Goal: Information Seeking & Learning: Compare options

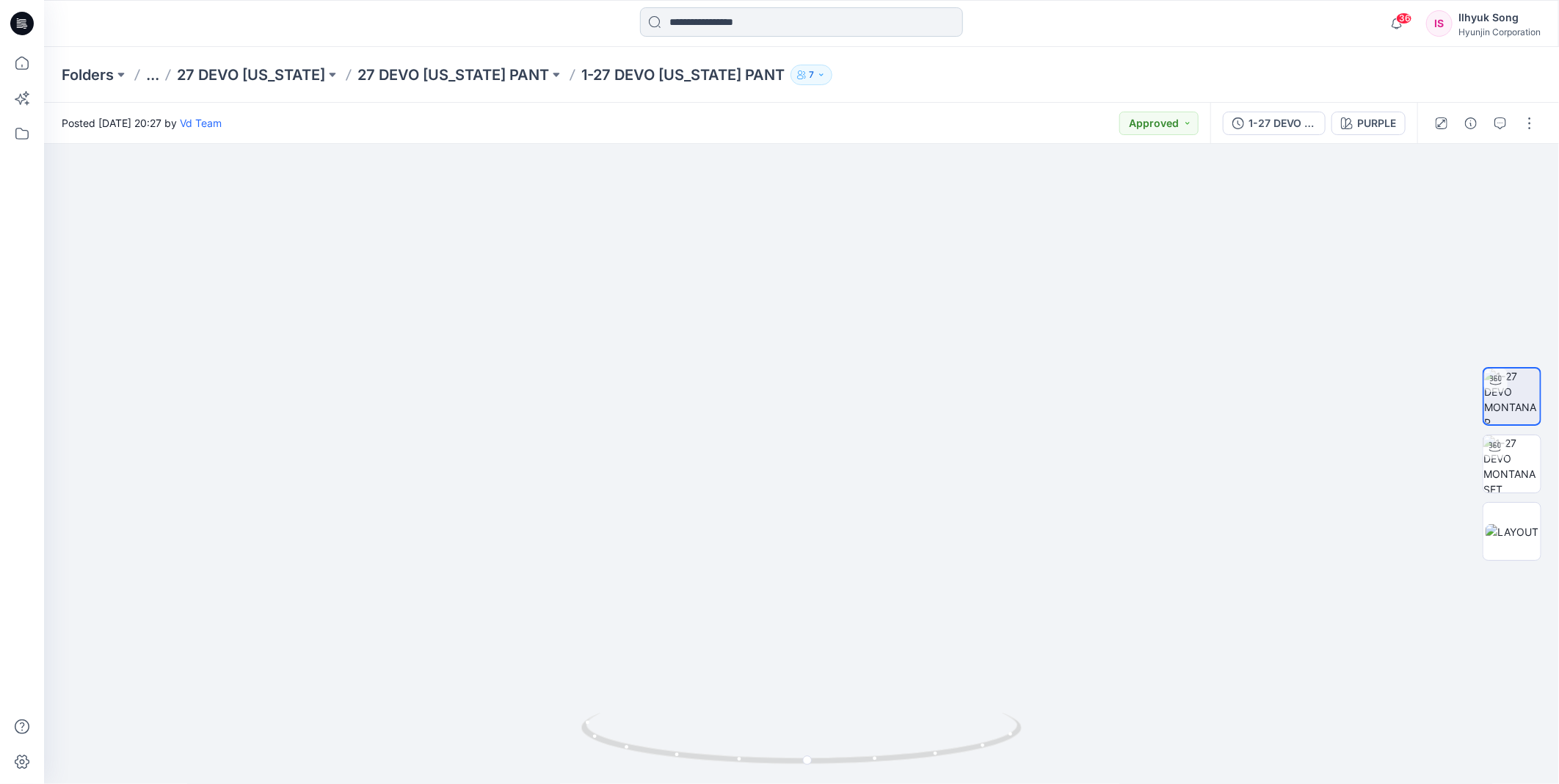
click at [777, 29] on input at bounding box center [801, 22] width 323 height 29
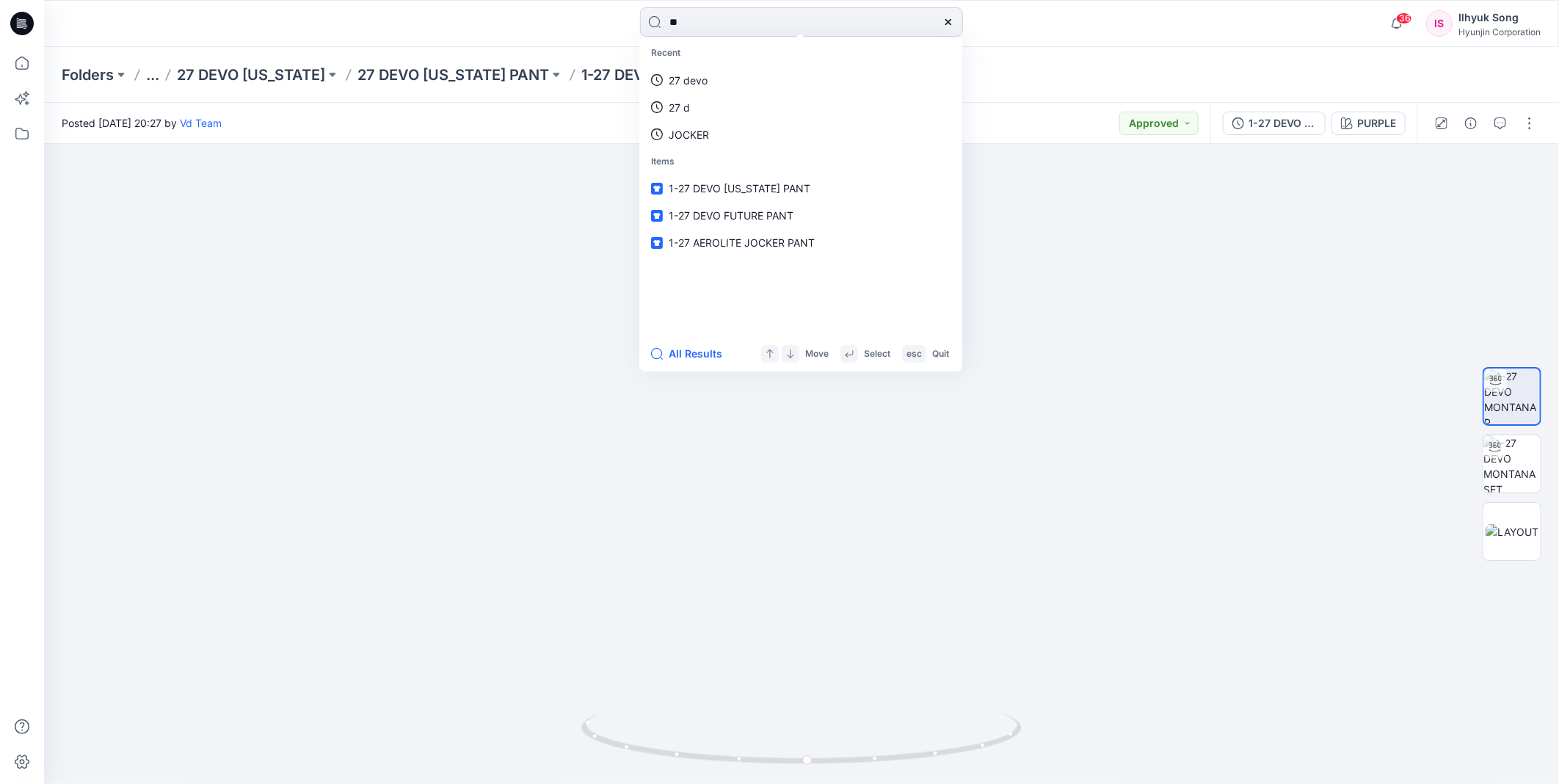
type input "*"
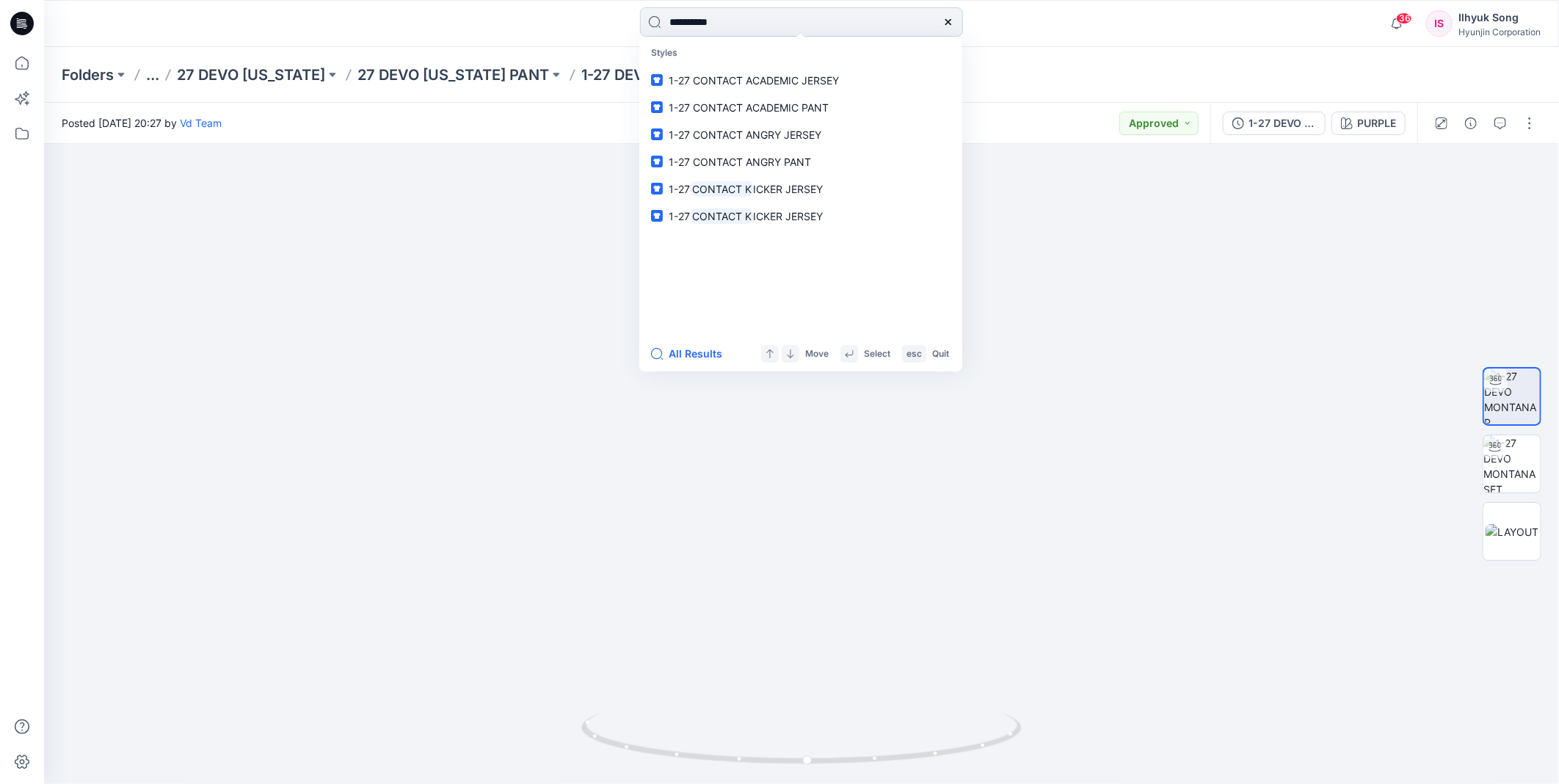
type input "**********"
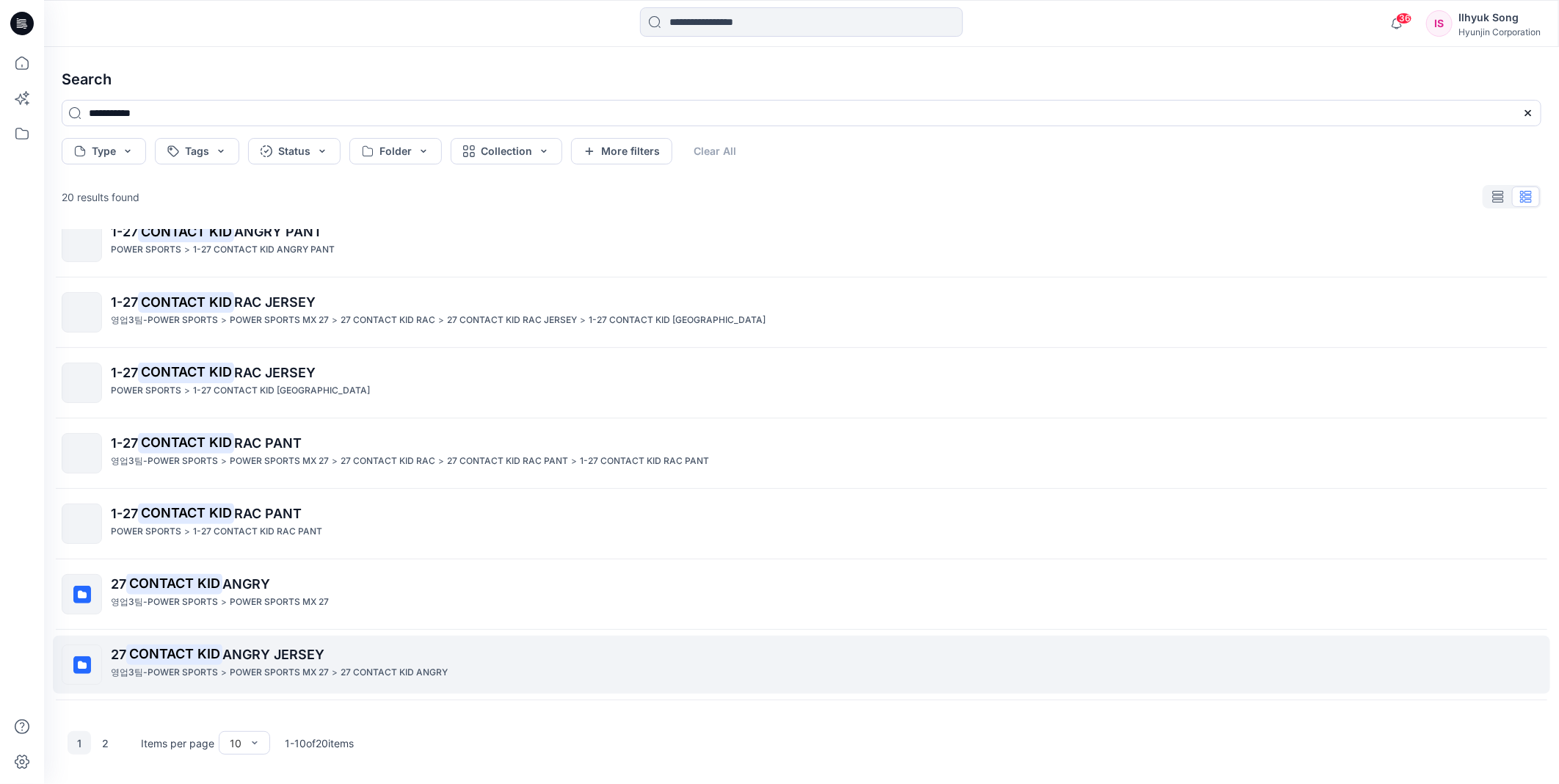
scroll to position [220, 0]
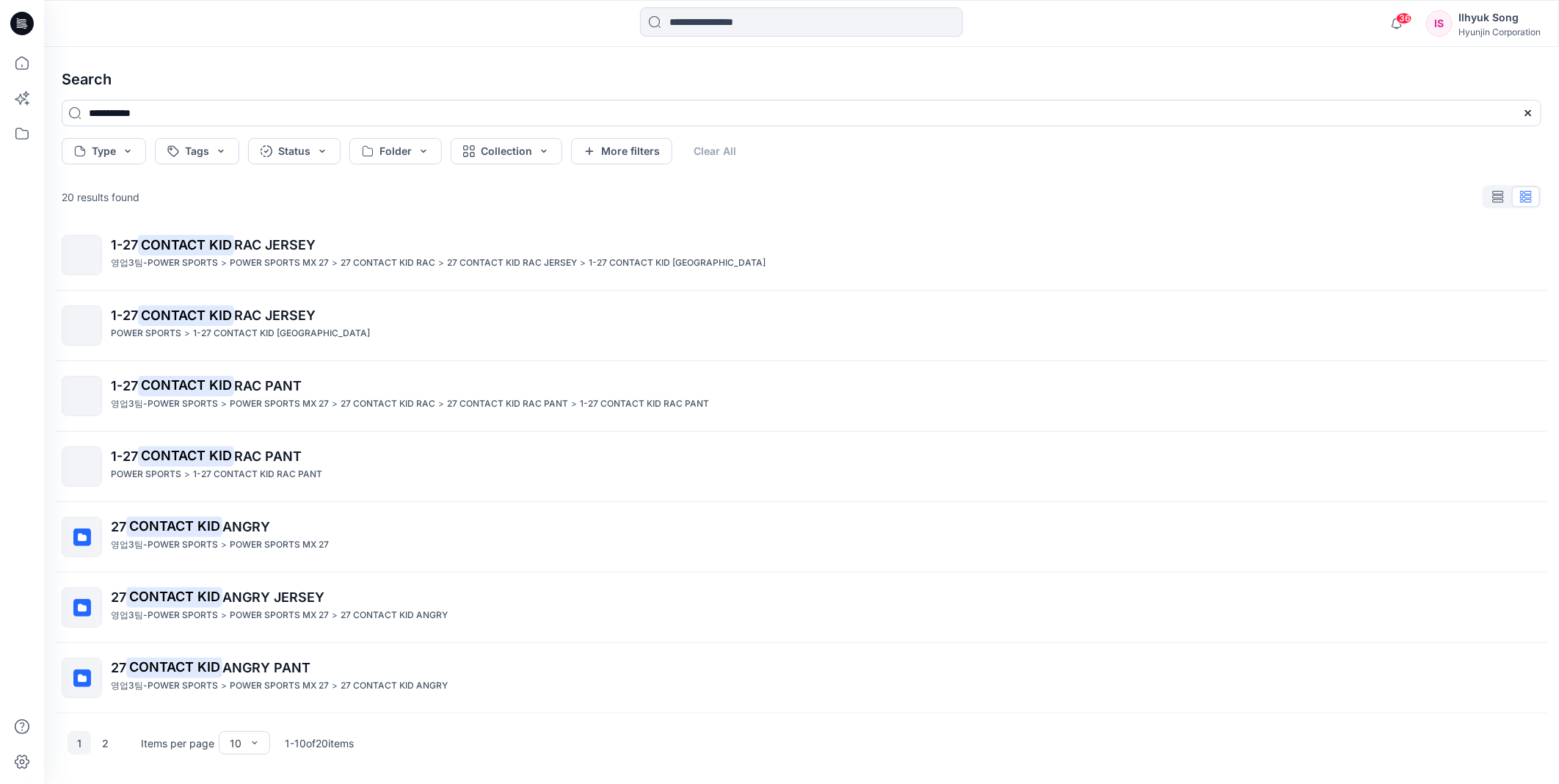
click at [273, 469] on p "1-27 CONTACT KID RAC PANT" at bounding box center [257, 474] width 129 height 15
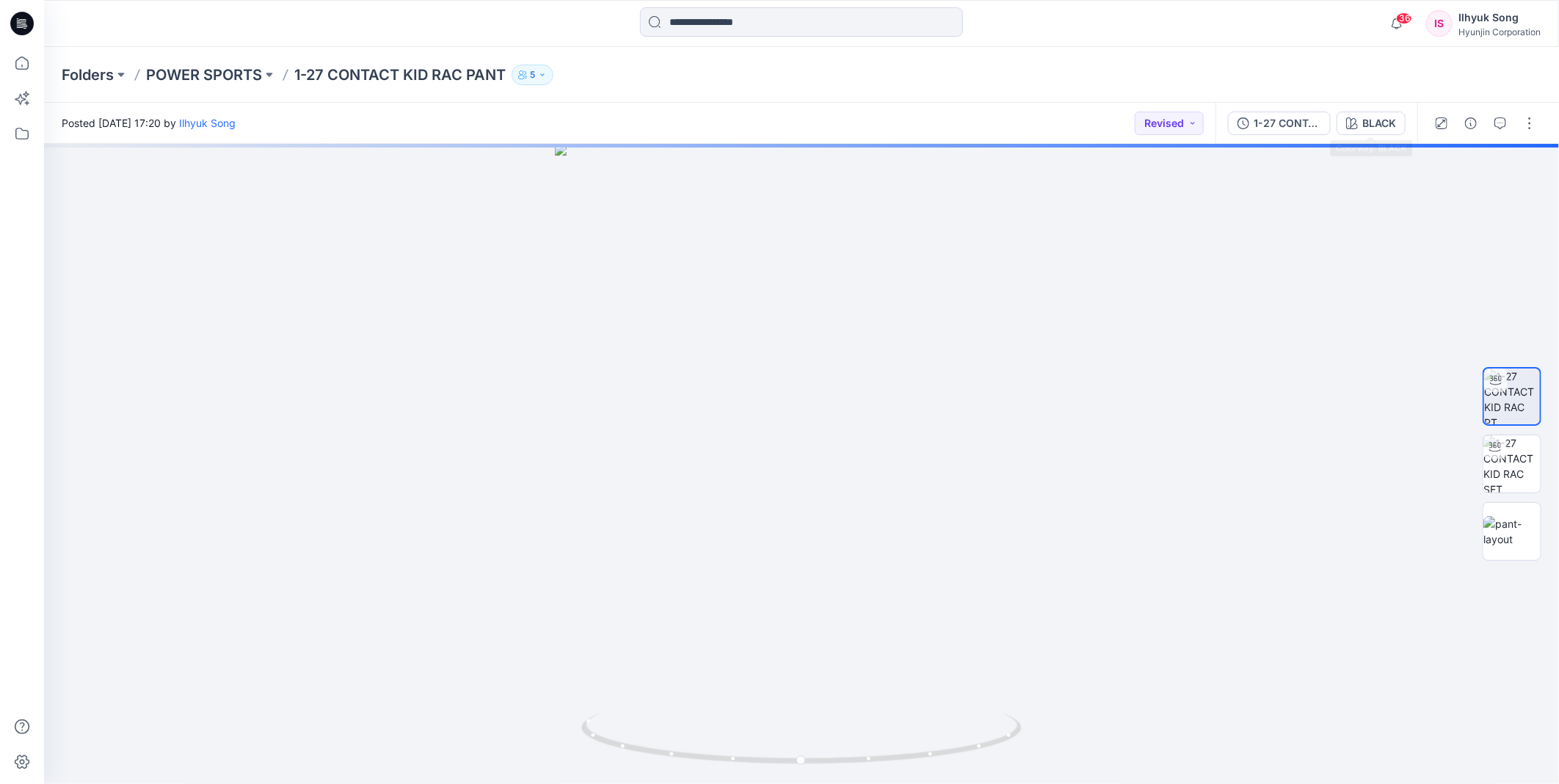
click at [1362, 134] on button "BLACK" at bounding box center [1370, 122] width 69 height 24
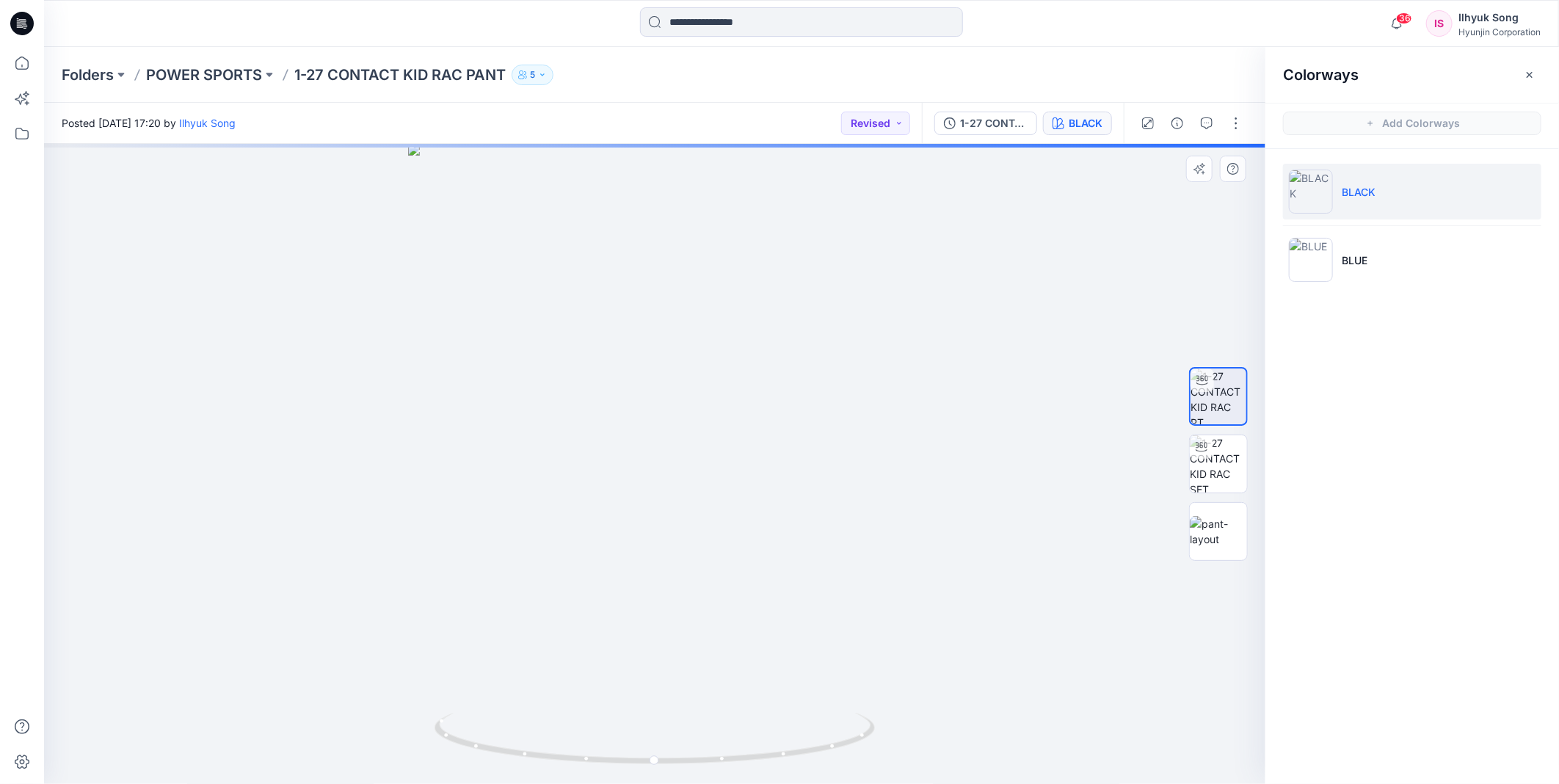
click at [638, 446] on div at bounding box center [655, 464] width 1222 height 640
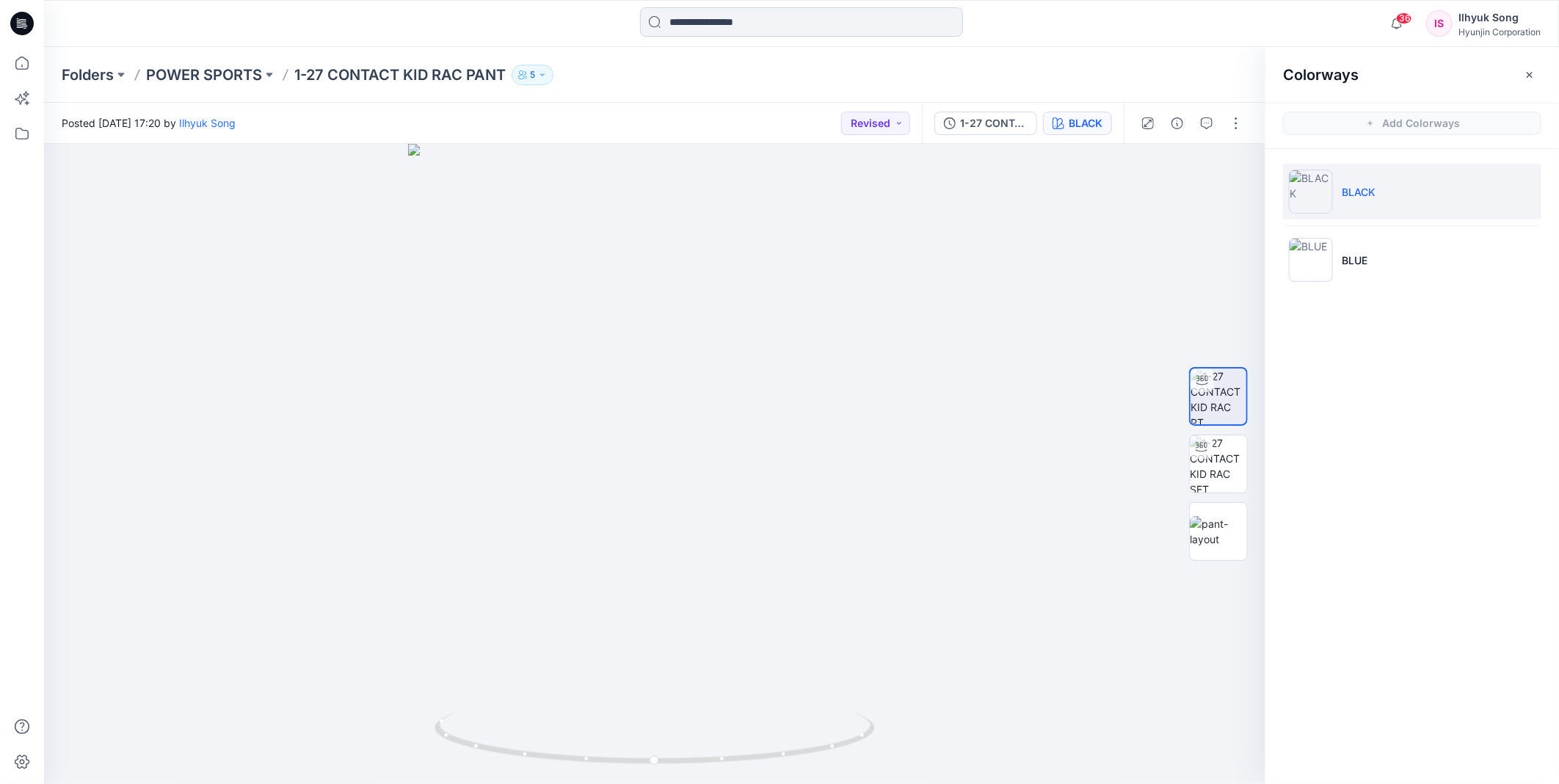
click at [734, 32] on input at bounding box center [801, 22] width 323 height 29
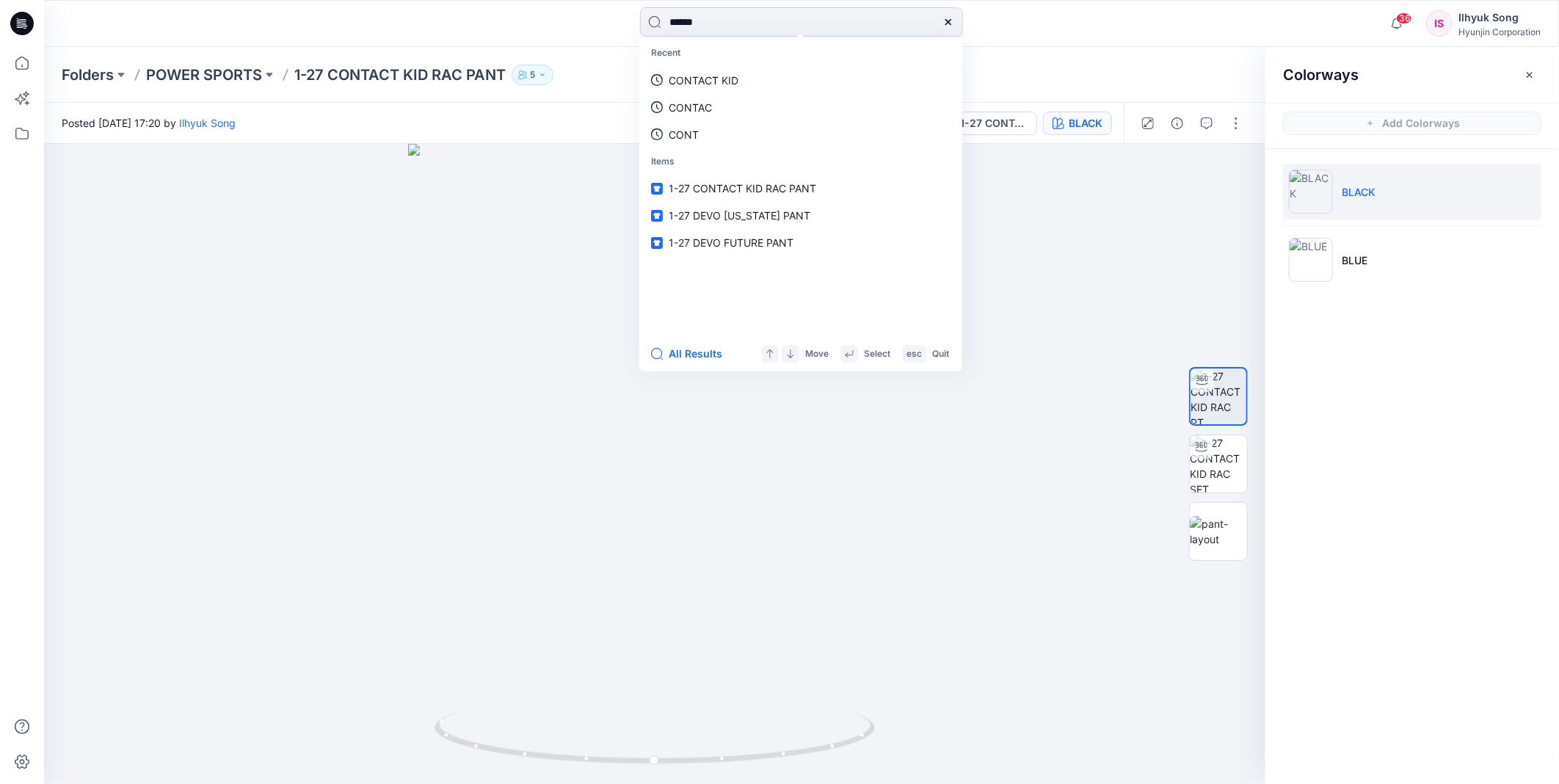
type input "*******"
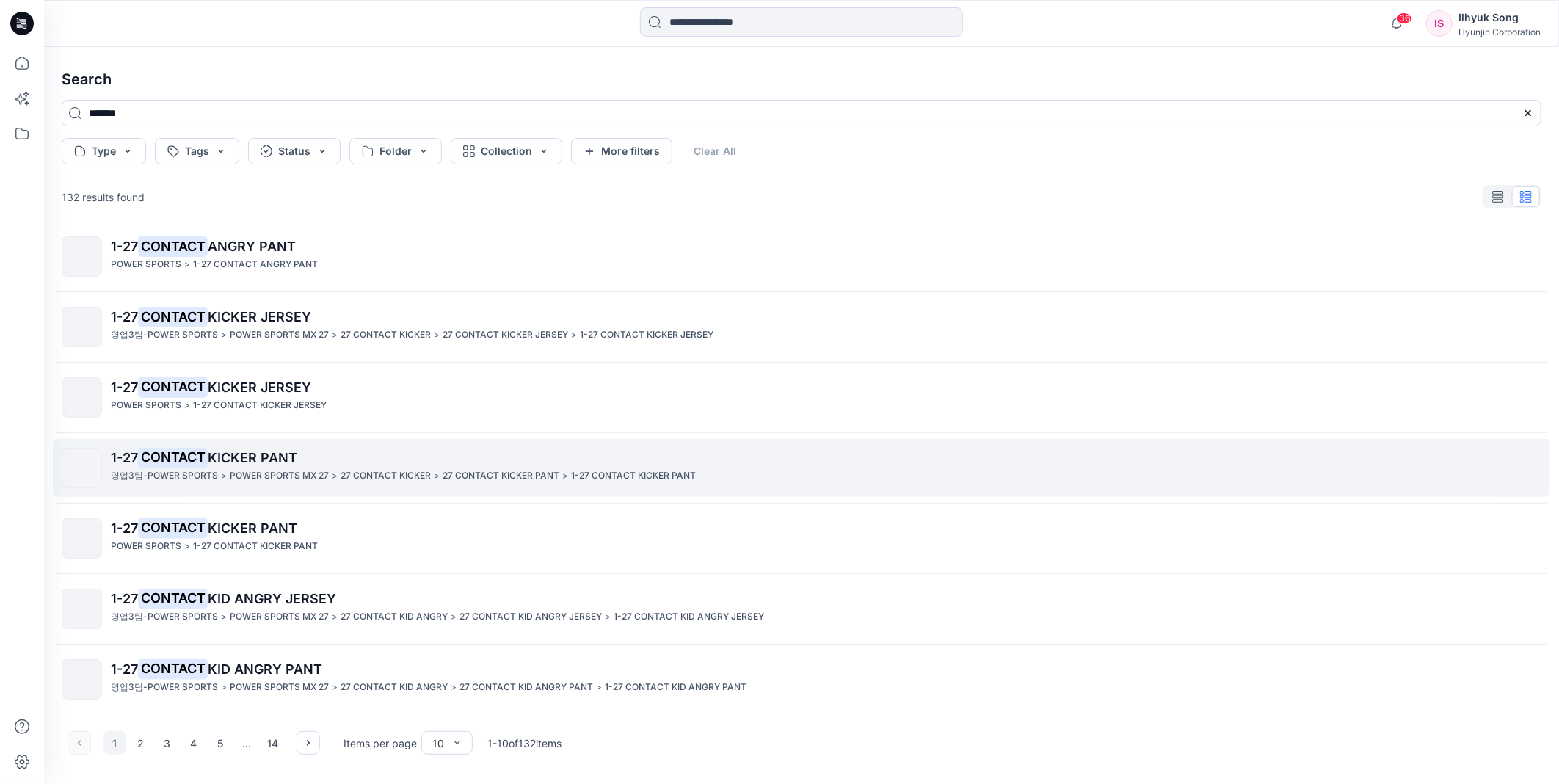
scroll to position [220, 0]
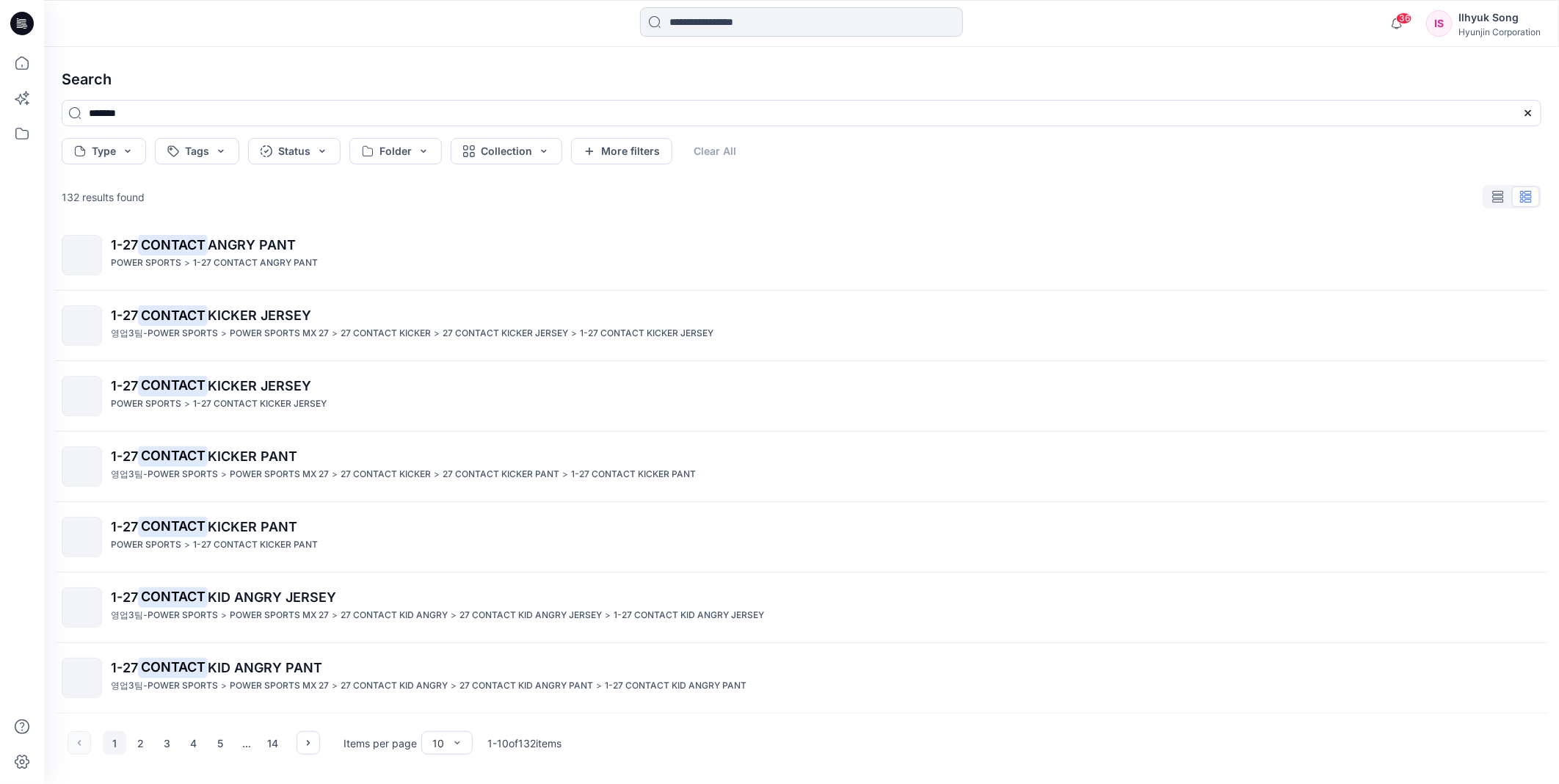
click at [728, 20] on input at bounding box center [801, 22] width 323 height 29
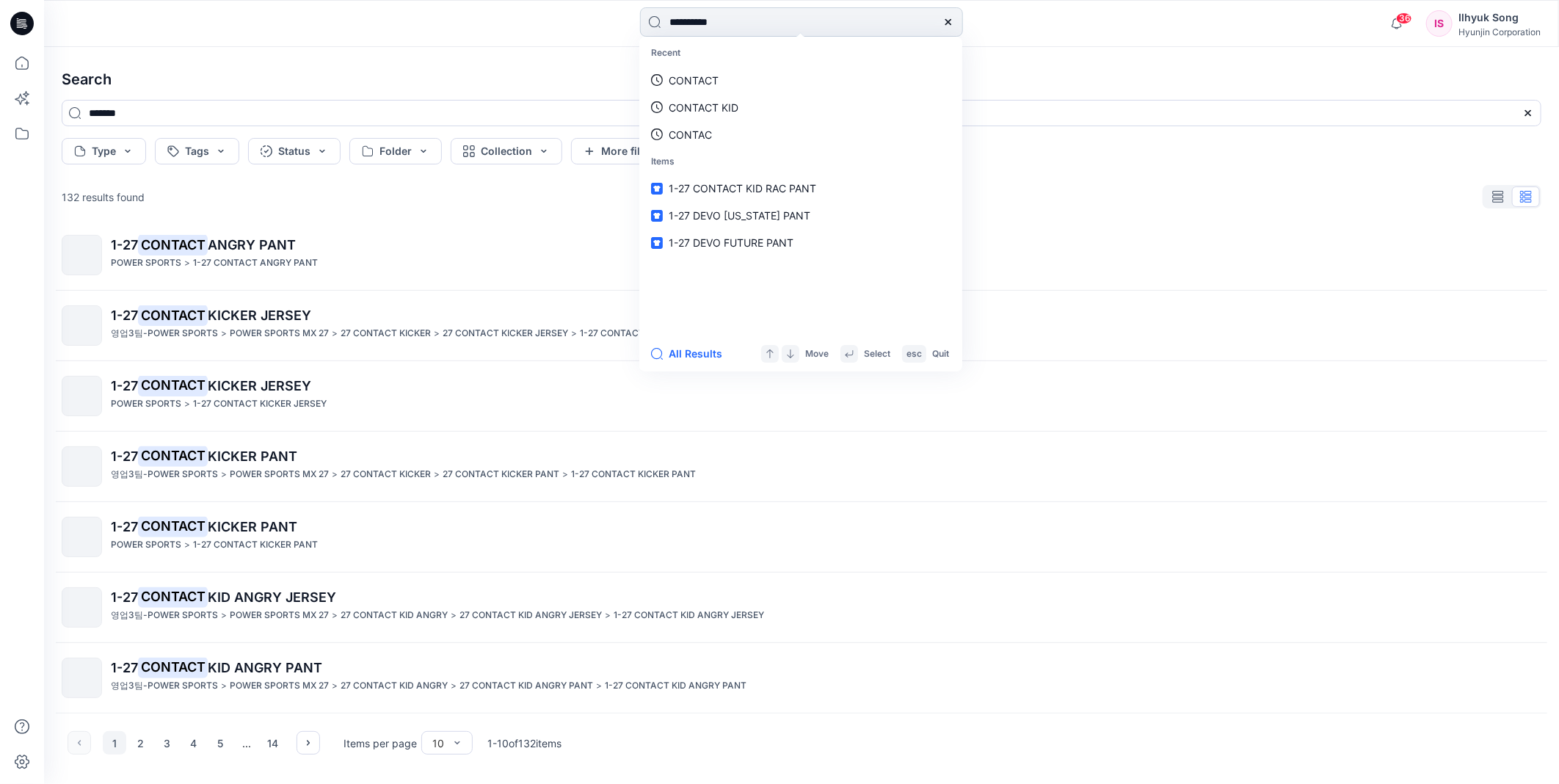
type input "**********"
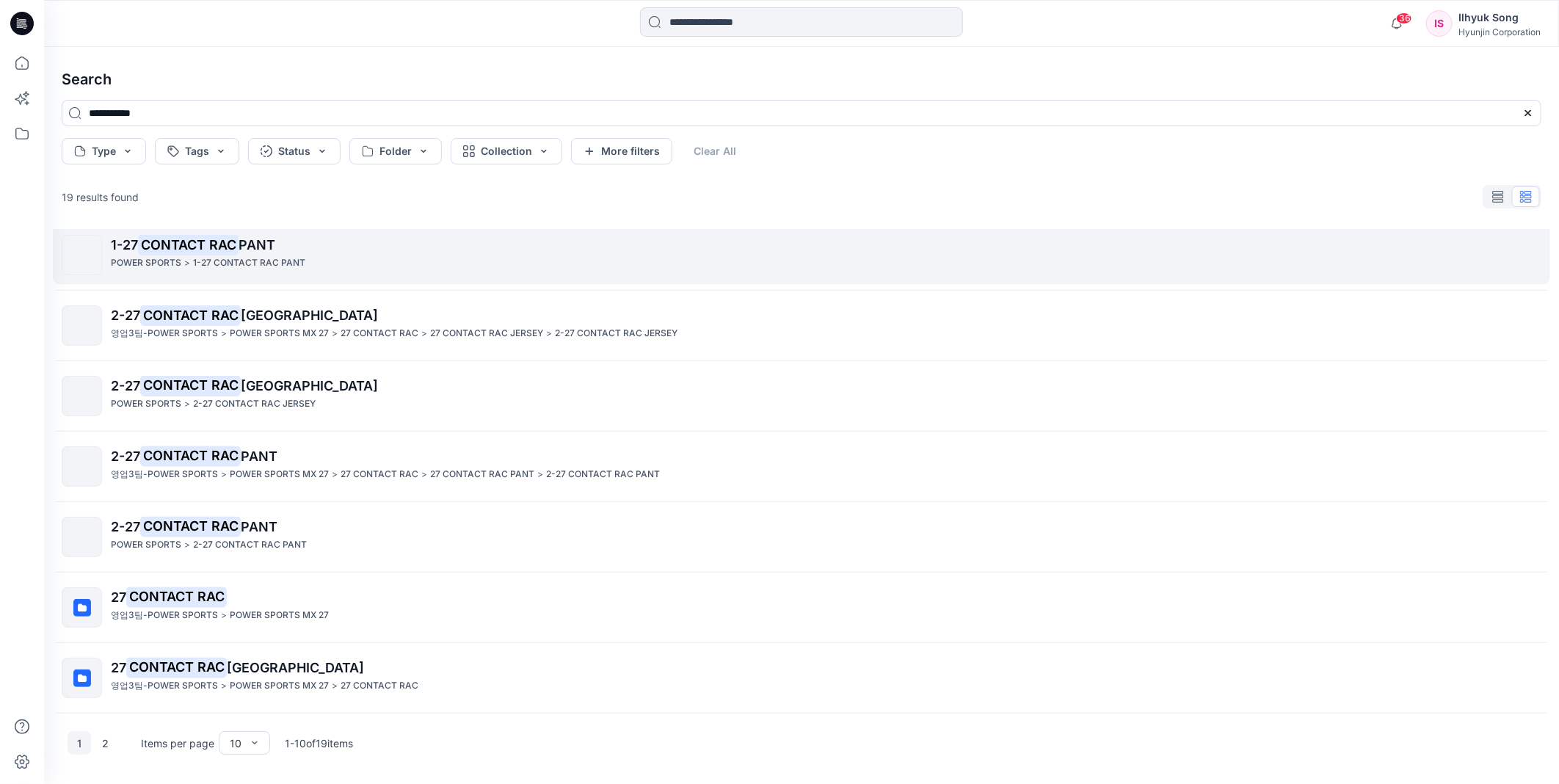
click at [273, 238] on span "PANT" at bounding box center [256, 245] width 37 height 15
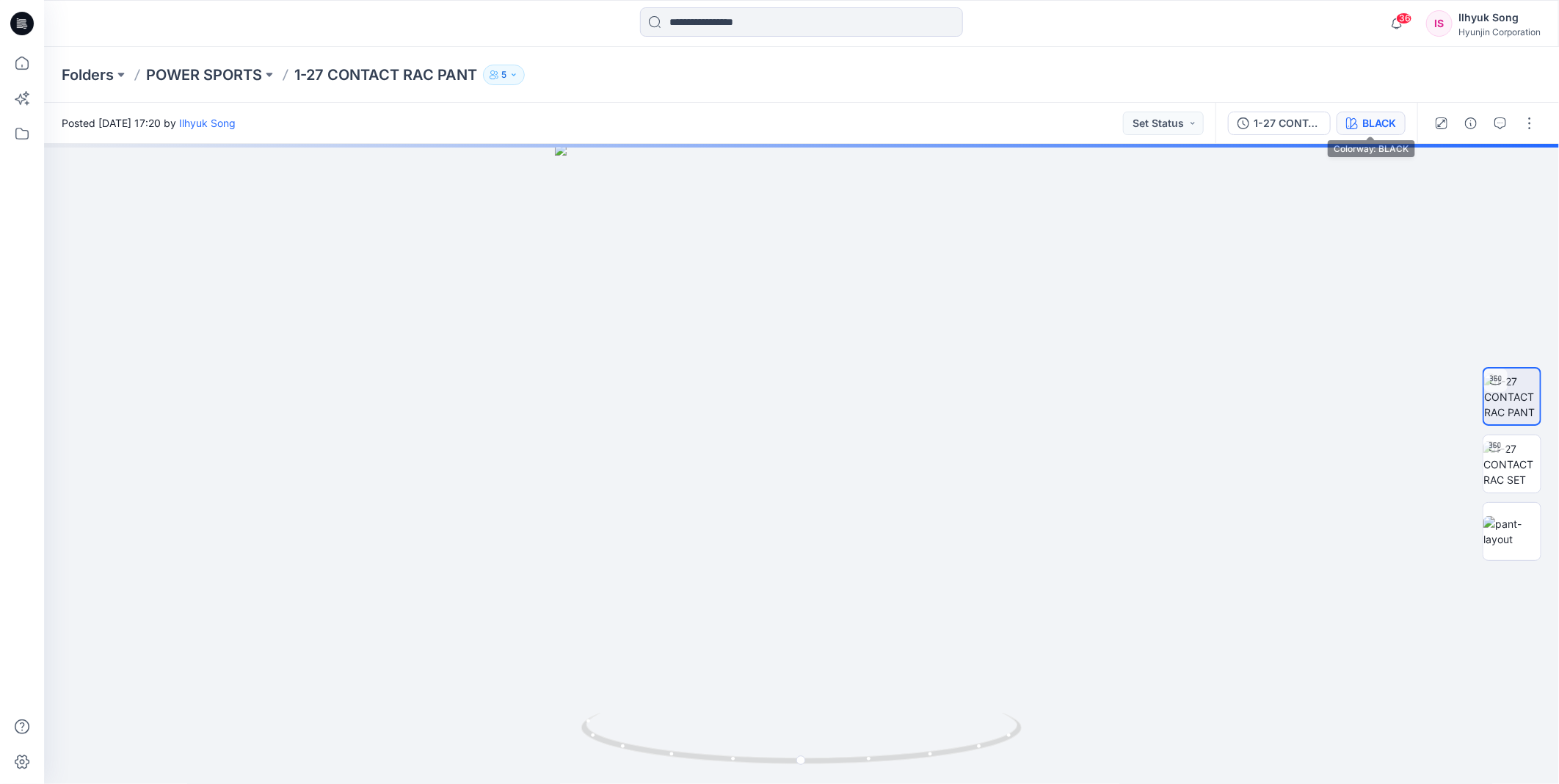
click at [1373, 121] on div "BLACK" at bounding box center [1379, 122] width 34 height 16
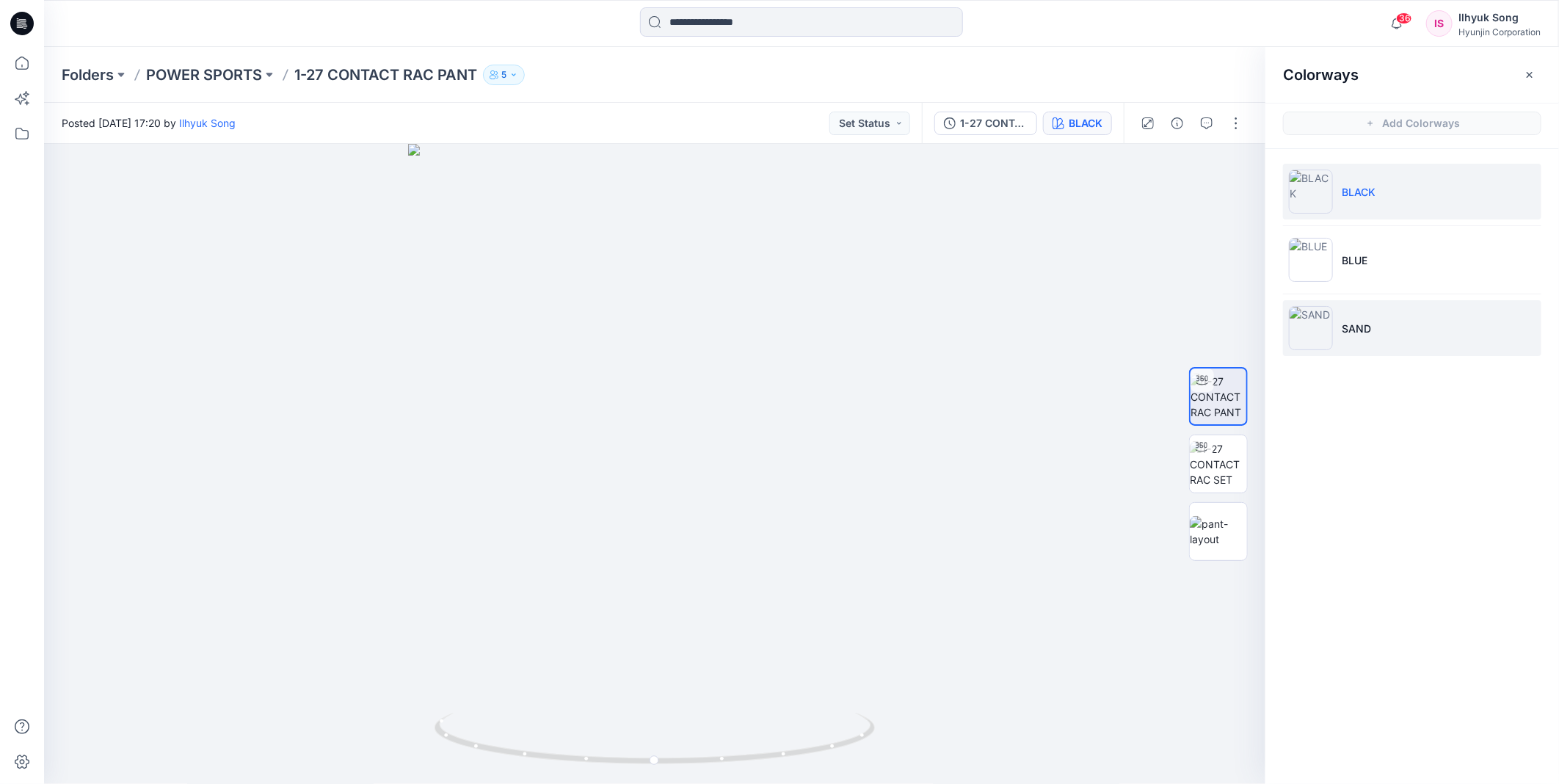
click at [1342, 323] on p "SAND" at bounding box center [1356, 328] width 29 height 15
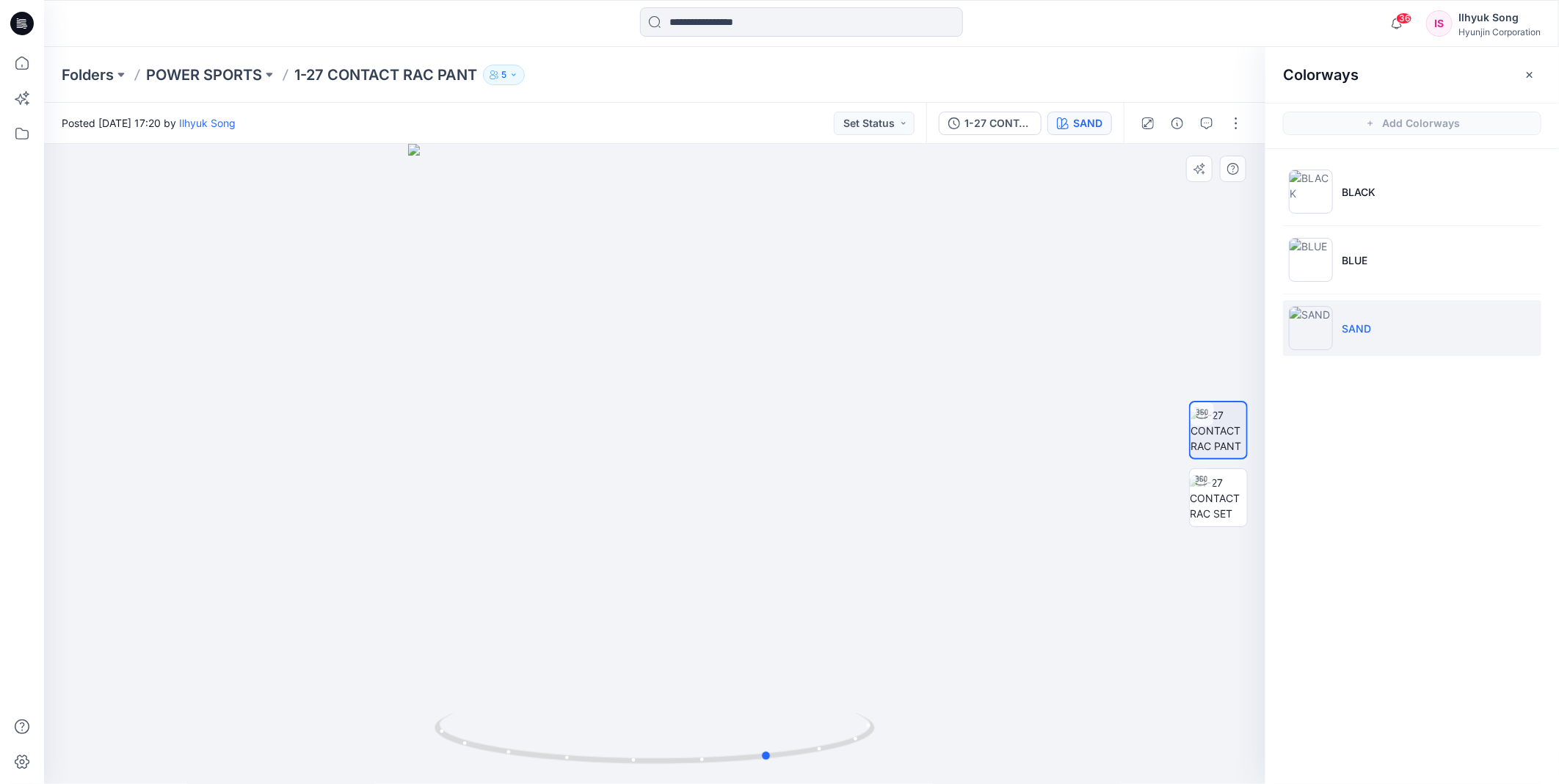
drag, startPoint x: 775, startPoint y: 531, endPoint x: 891, endPoint y: 519, distance: 116.6
click at [891, 519] on div at bounding box center [655, 464] width 1222 height 640
drag, startPoint x: 791, startPoint y: 485, endPoint x: 1212, endPoint y: 384, distance: 432.9
click at [877, 486] on div at bounding box center [655, 464] width 1222 height 640
click at [1324, 272] on img at bounding box center [1310, 259] width 44 height 44
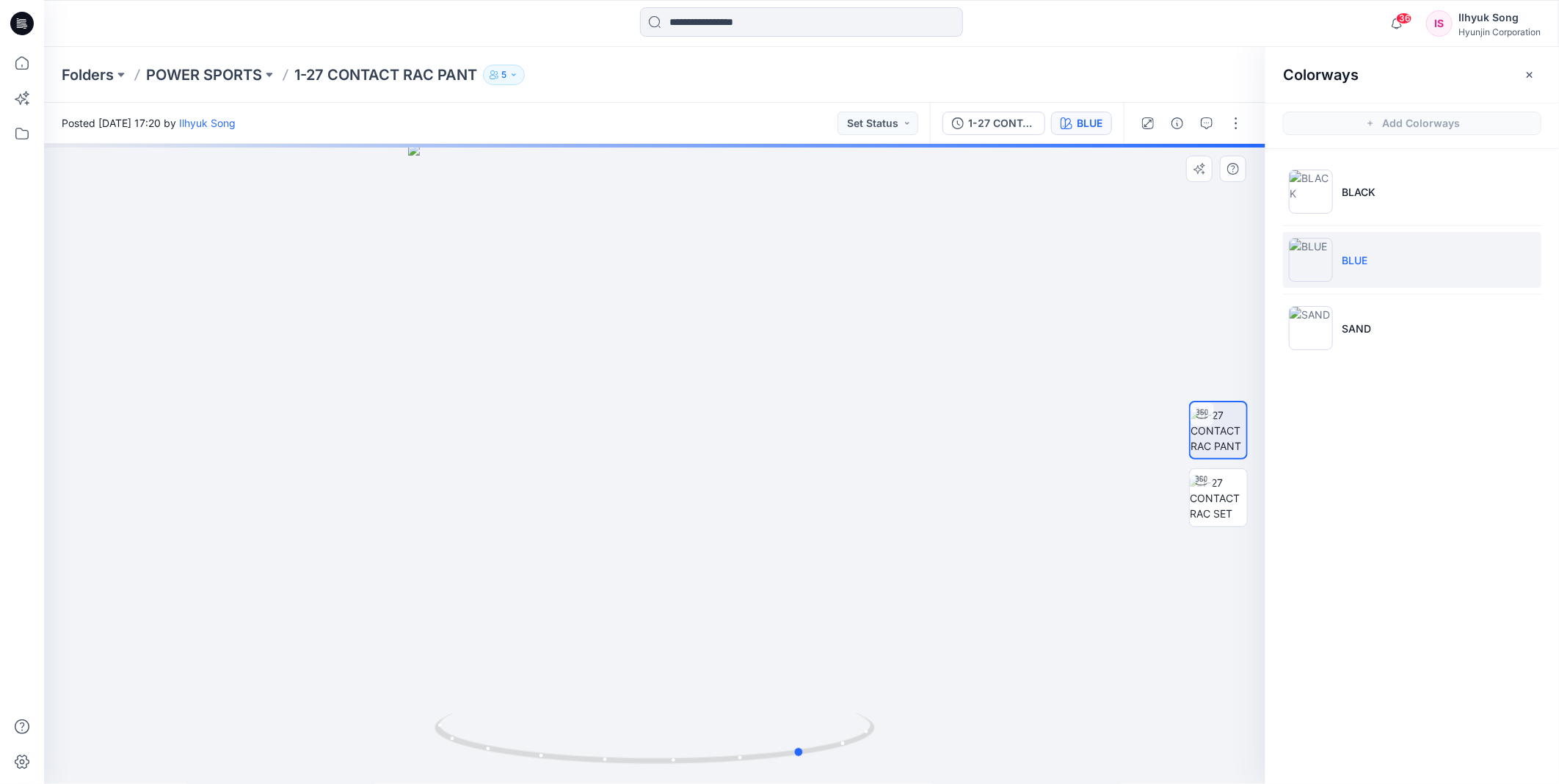
drag, startPoint x: 680, startPoint y: 406, endPoint x: 828, endPoint y: 402, distance: 148.1
click at [828, 402] on div at bounding box center [655, 464] width 1222 height 640
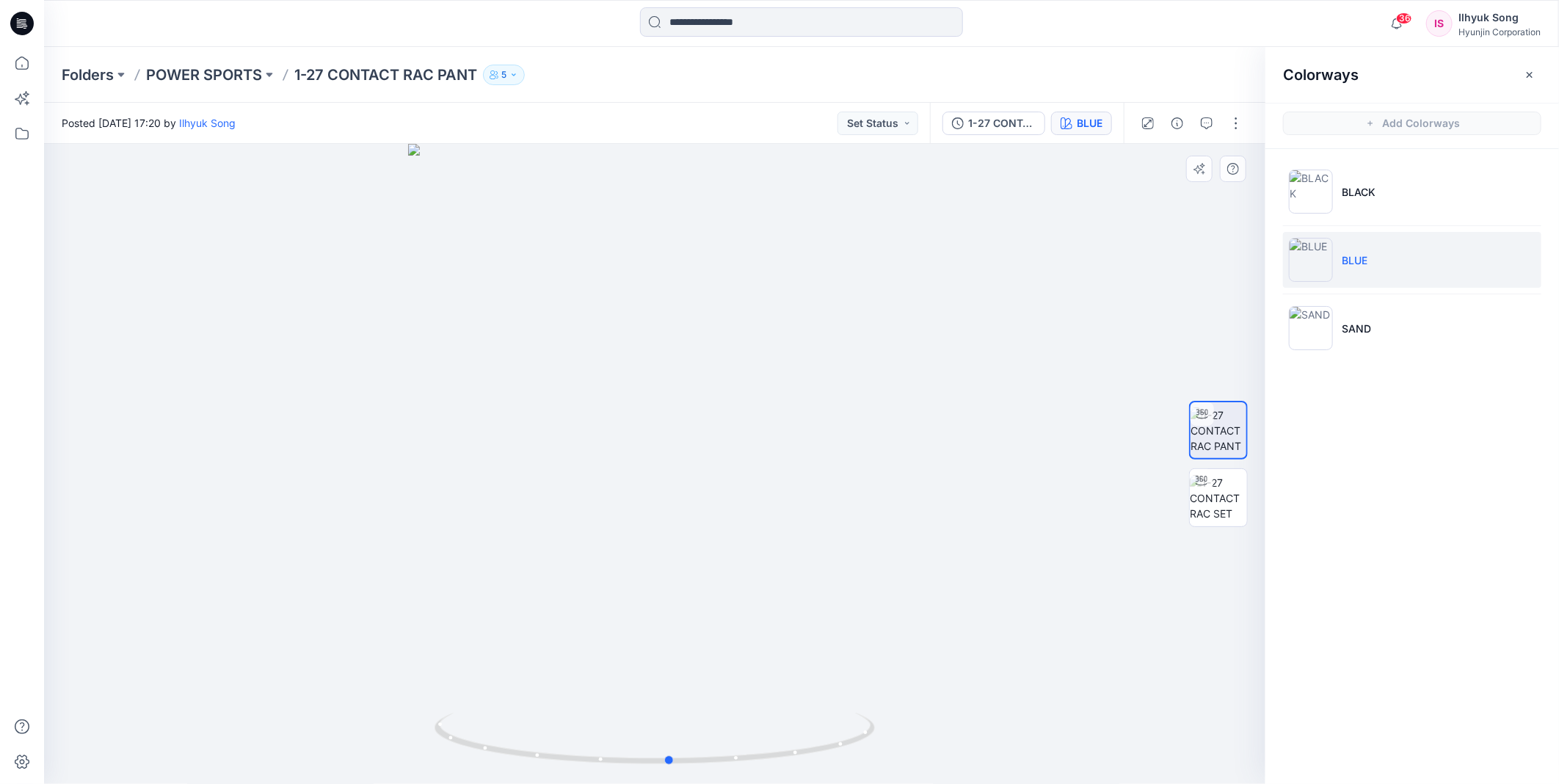
drag, startPoint x: 827, startPoint y: 398, endPoint x: 692, endPoint y: 397, distance: 135.0
click at [692, 397] on div at bounding box center [655, 464] width 1222 height 640
drag, startPoint x: 714, startPoint y: 402, endPoint x: 1116, endPoint y: 354, distance: 404.9
click at [1116, 354] on div at bounding box center [655, 464] width 1222 height 640
drag, startPoint x: 1060, startPoint y: 348, endPoint x: 1105, endPoint y: 340, distance: 45.7
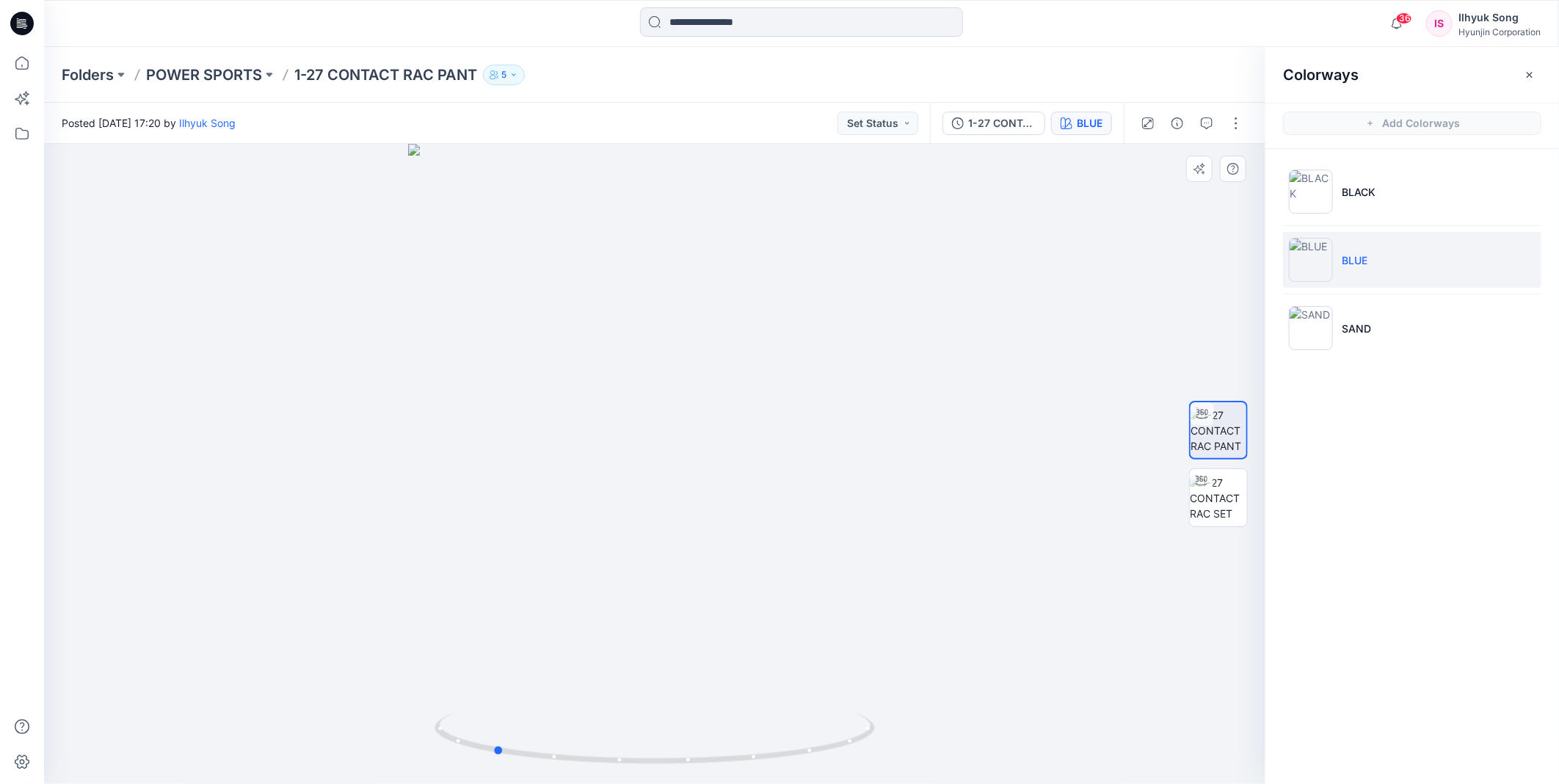
click at [1105, 340] on div at bounding box center [655, 464] width 1222 height 640
drag, startPoint x: 861, startPoint y: 394, endPoint x: 969, endPoint y: 384, distance: 108.5
click at [969, 384] on div at bounding box center [655, 464] width 1222 height 640
drag, startPoint x: 695, startPoint y: 31, endPoint x: 705, endPoint y: 33, distance: 10.2
click at [697, 30] on input at bounding box center [801, 22] width 323 height 29
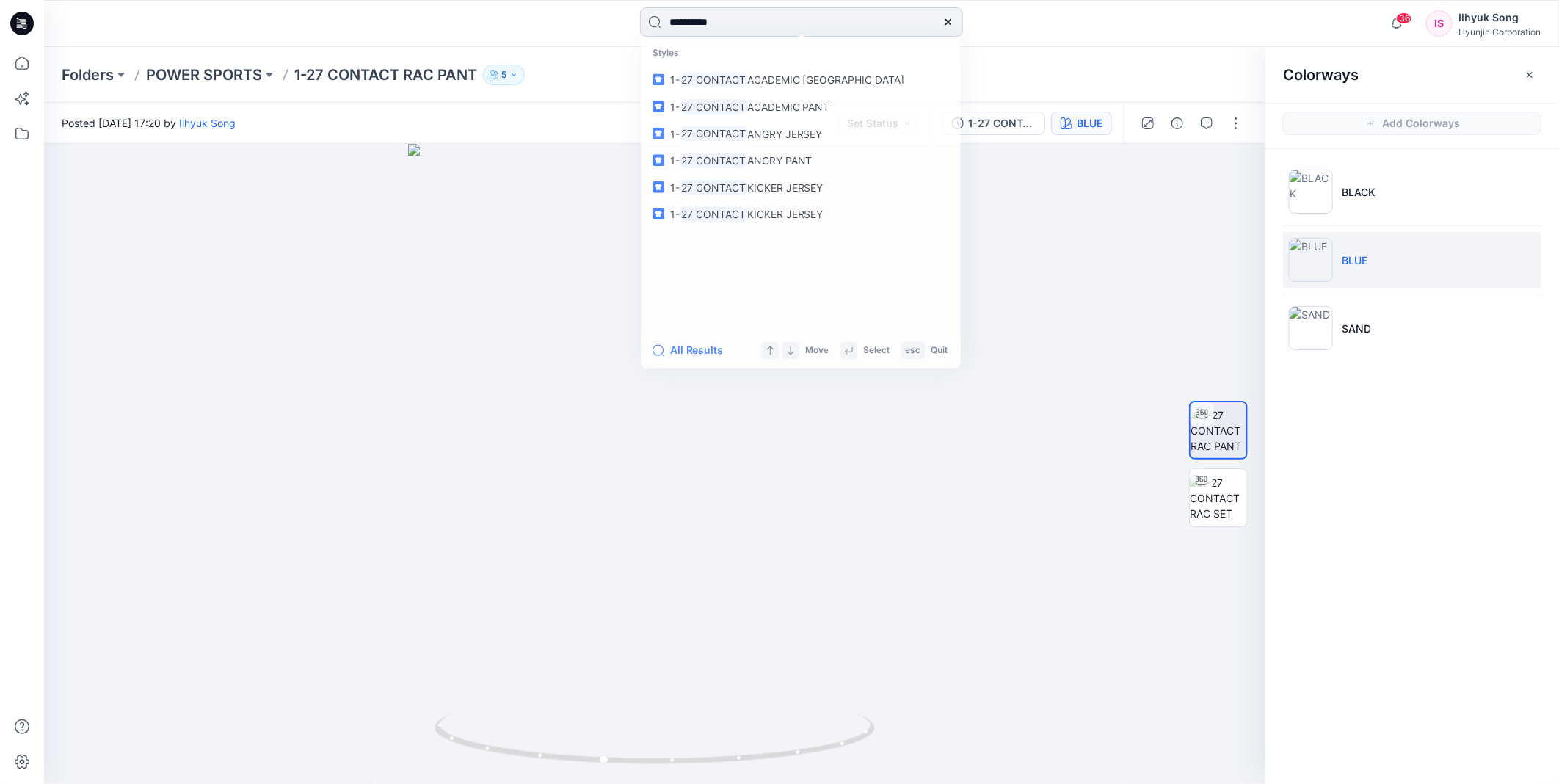
click at [752, 24] on input "**********" at bounding box center [801, 22] width 323 height 29
type input "**********"
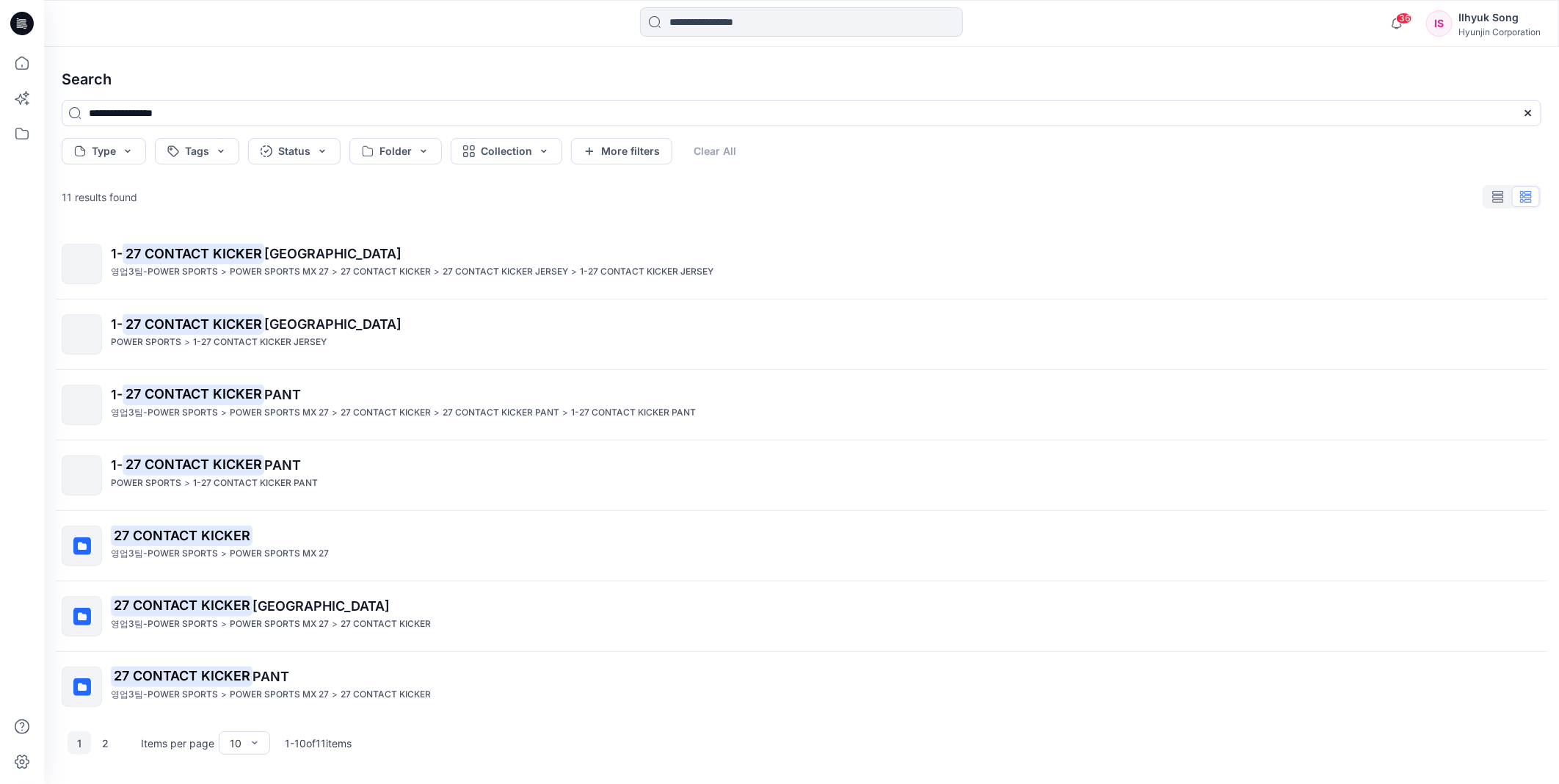
click at [282, 390] on span "PANT" at bounding box center [282, 394] width 37 height 15
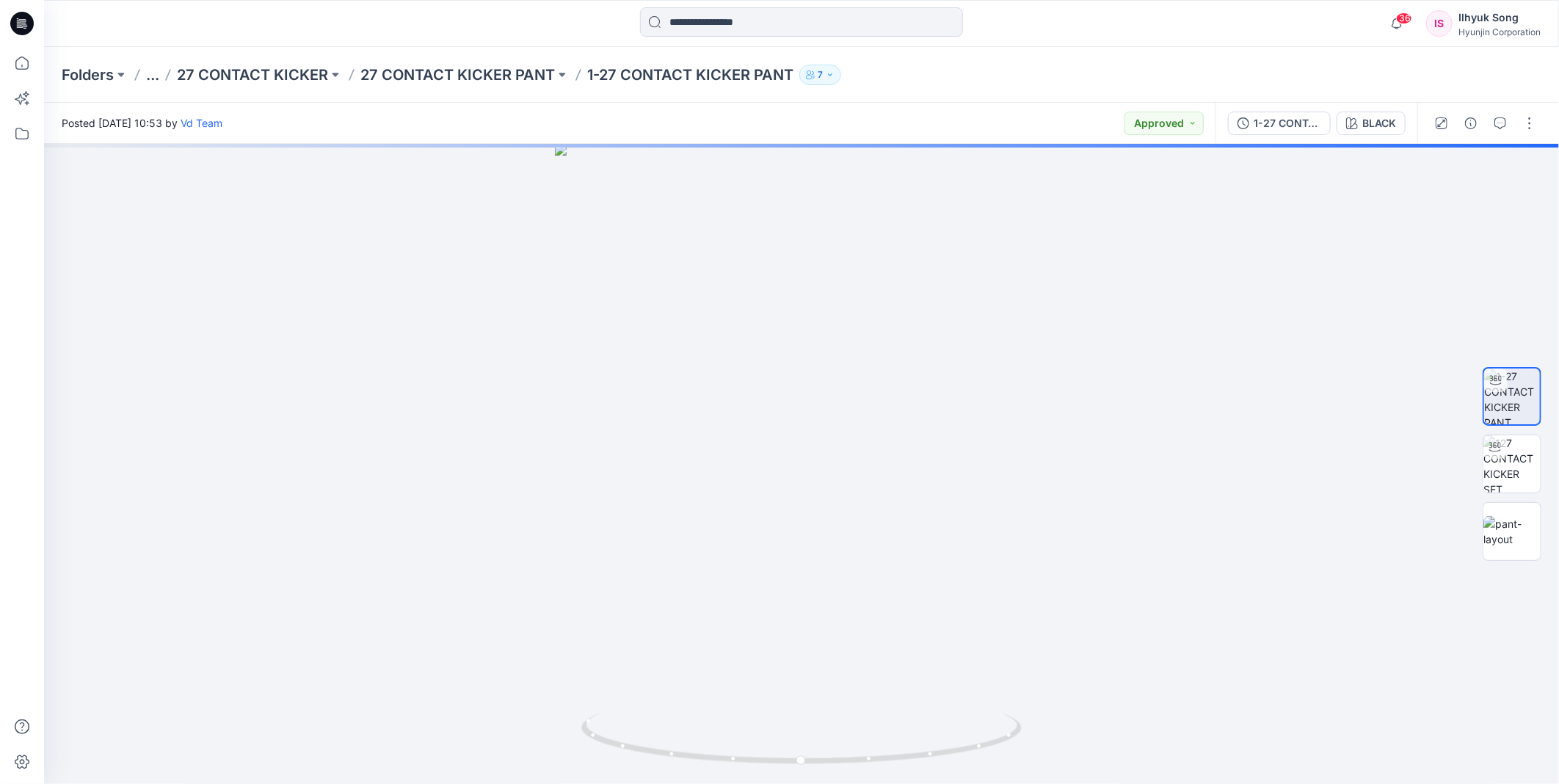
click at [1358, 137] on div "1-27 CONTACT KICKER PANT BLACK" at bounding box center [1317, 123] width 202 height 41
click at [1363, 122] on div "BLACK" at bounding box center [1379, 122] width 34 height 16
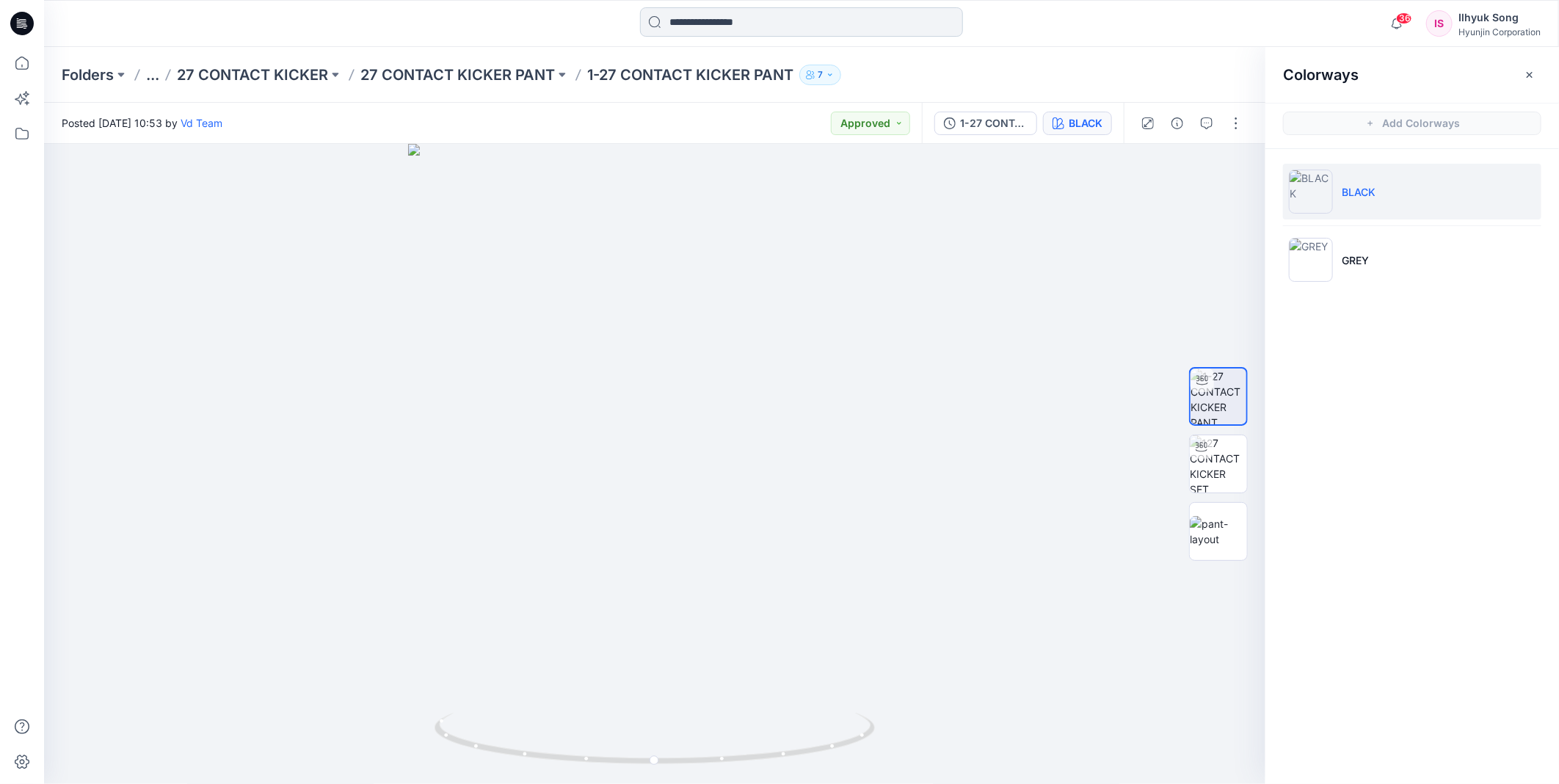
click at [755, 13] on input at bounding box center [801, 22] width 323 height 29
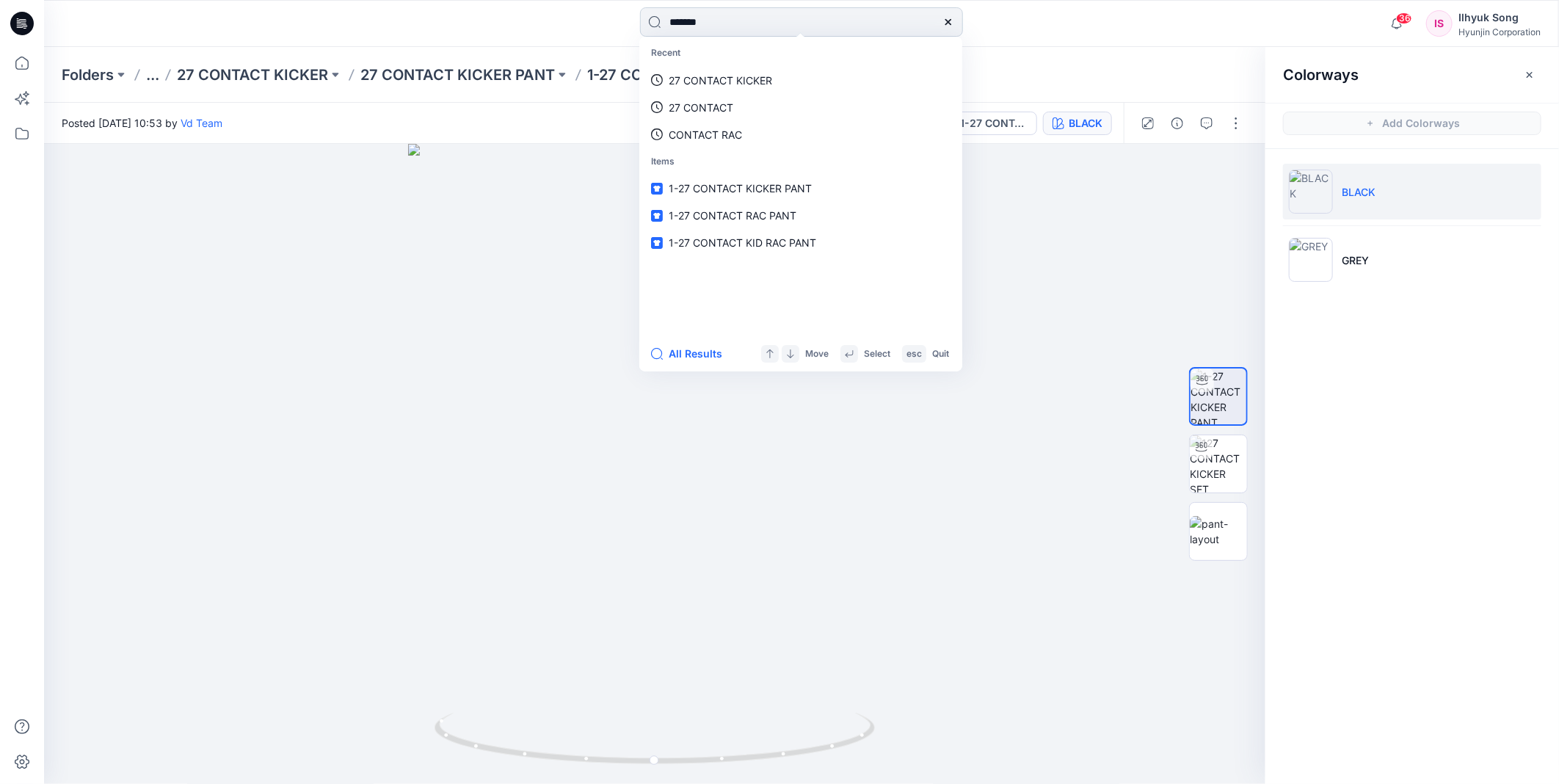
type input "********"
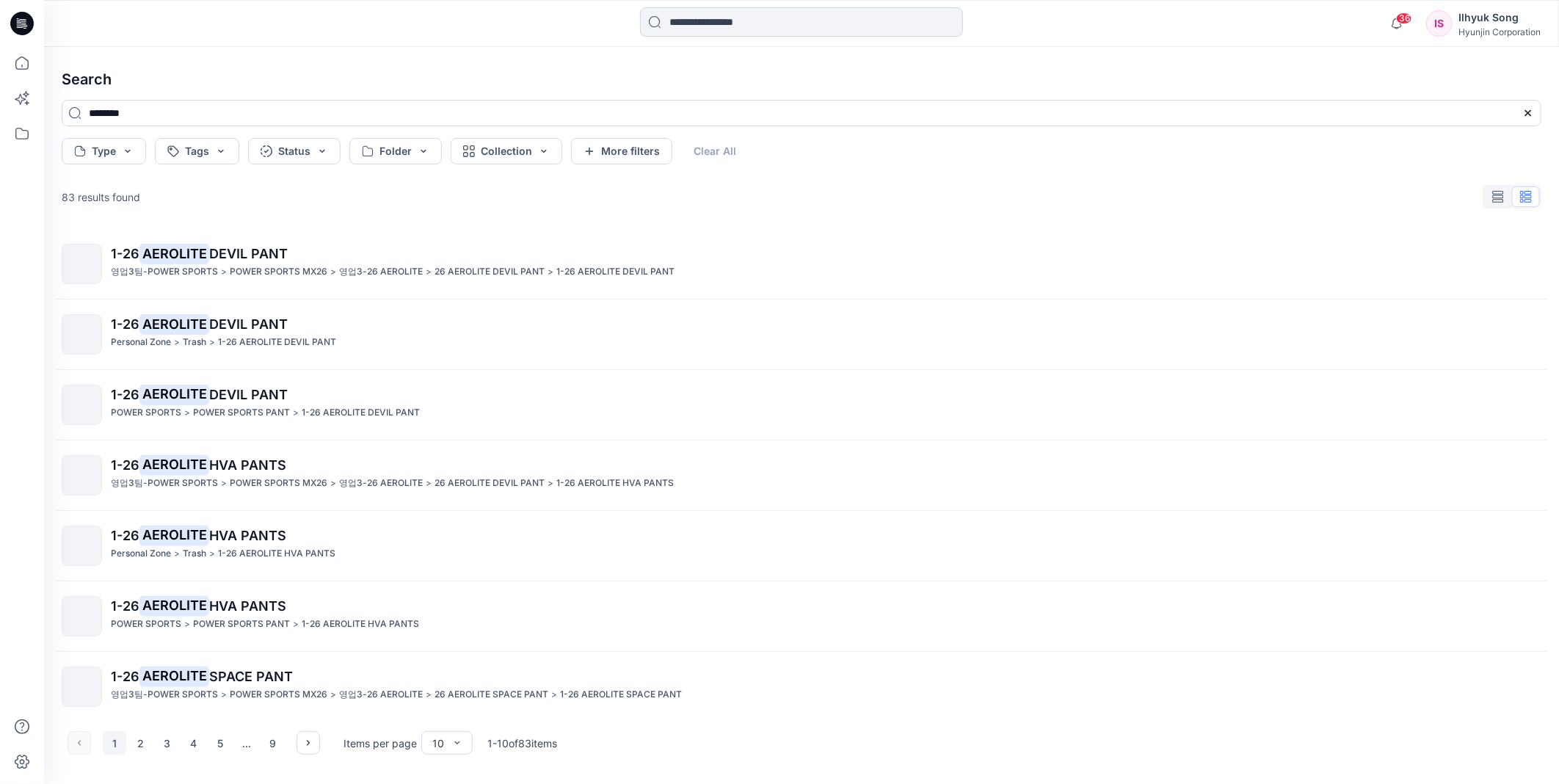
drag, startPoint x: 705, startPoint y: 23, endPoint x: 713, endPoint y: 35, distance: 14.4
click at [705, 22] on input at bounding box center [801, 22] width 323 height 29
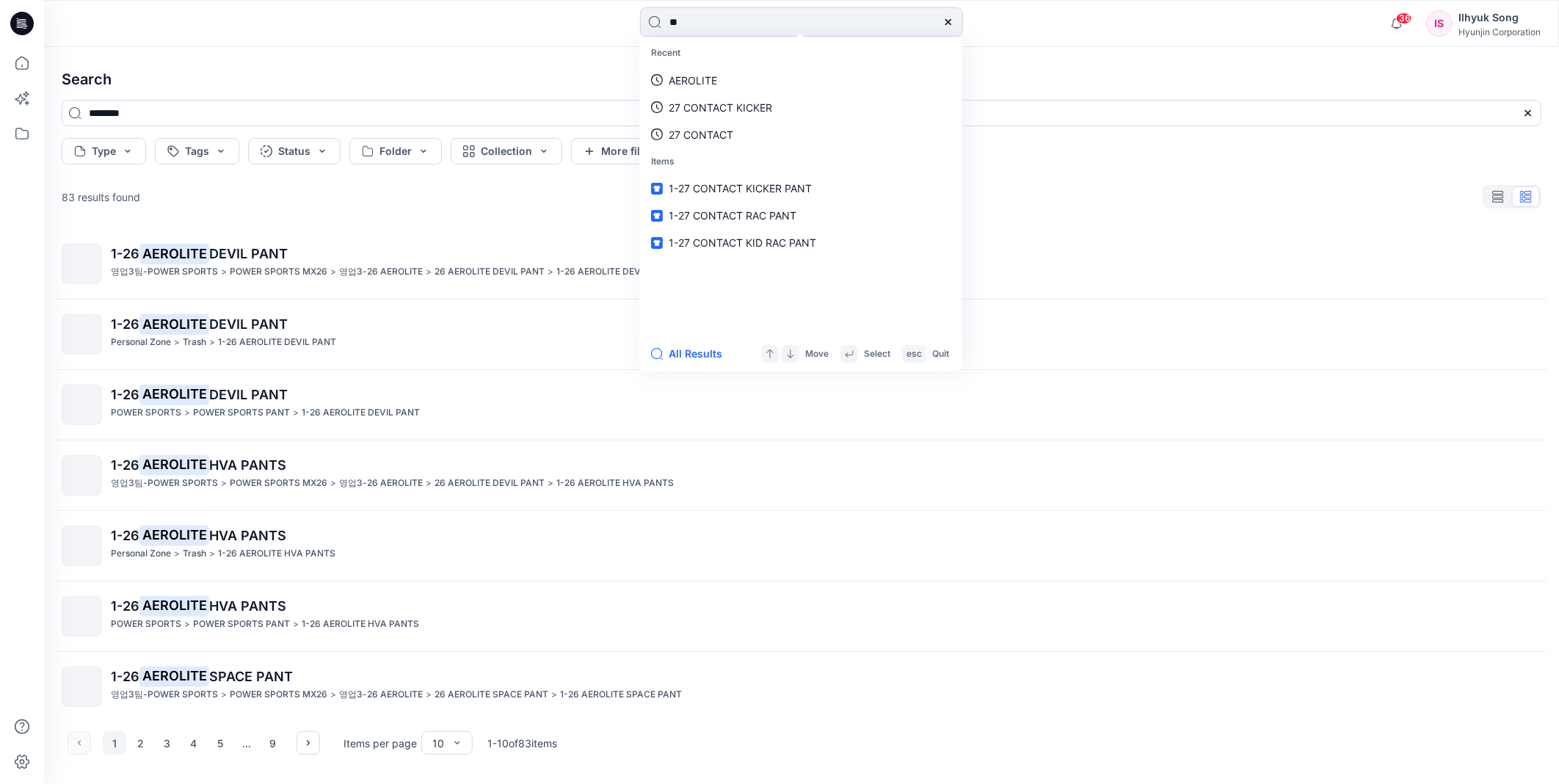
type input "*"
type input "**********"
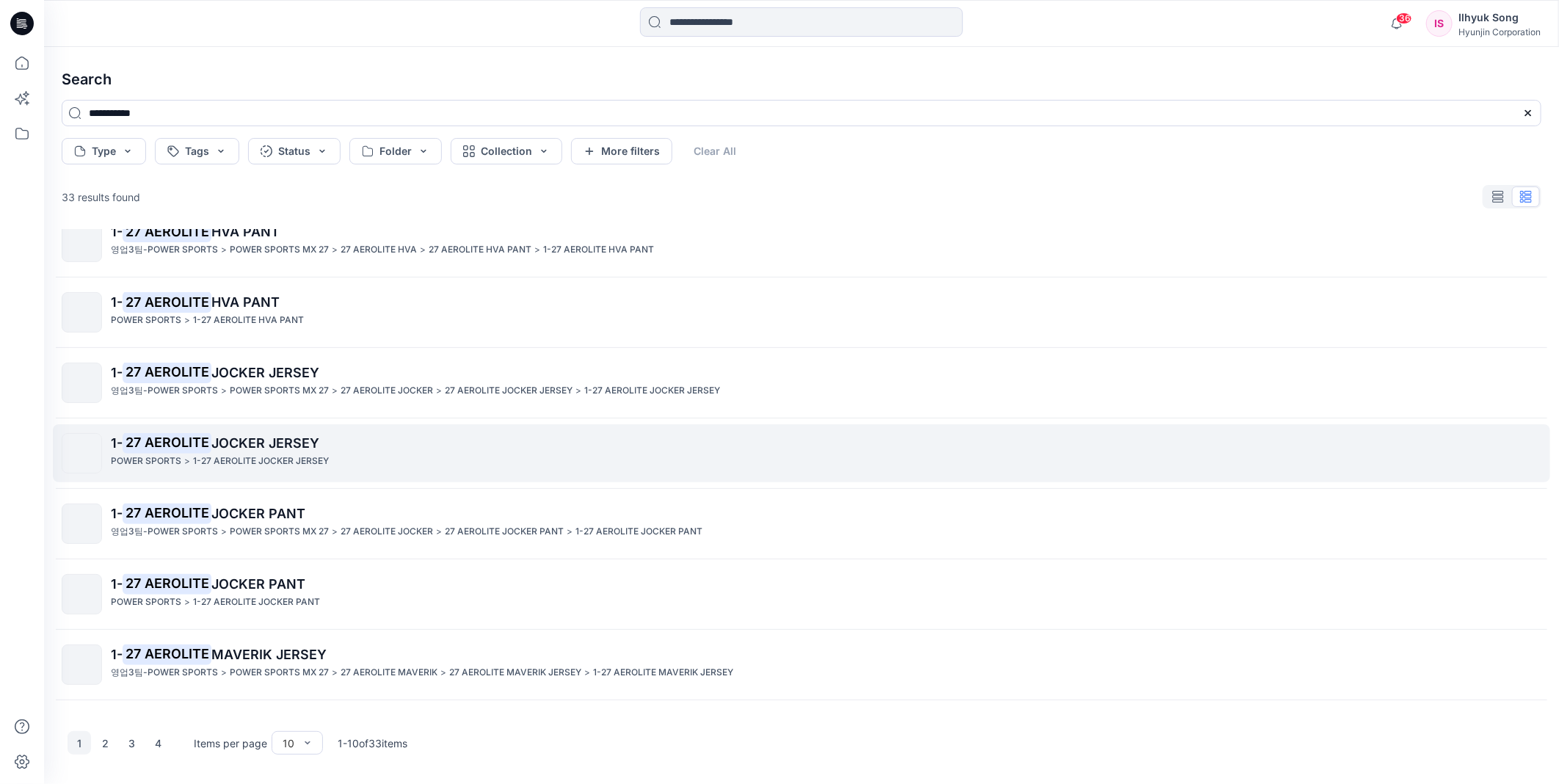
scroll to position [220, 0]
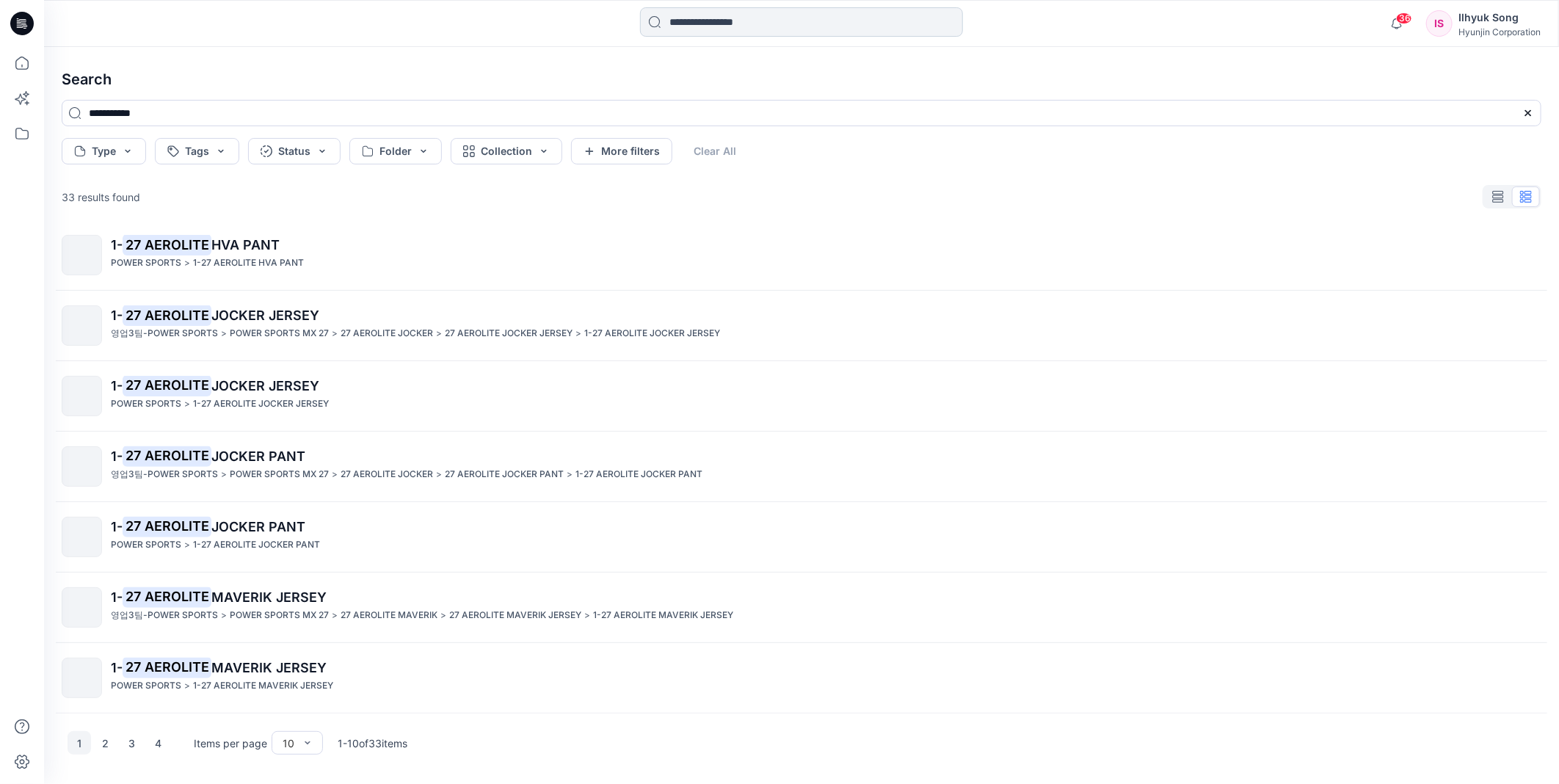
click at [816, 8] on input at bounding box center [801, 22] width 323 height 29
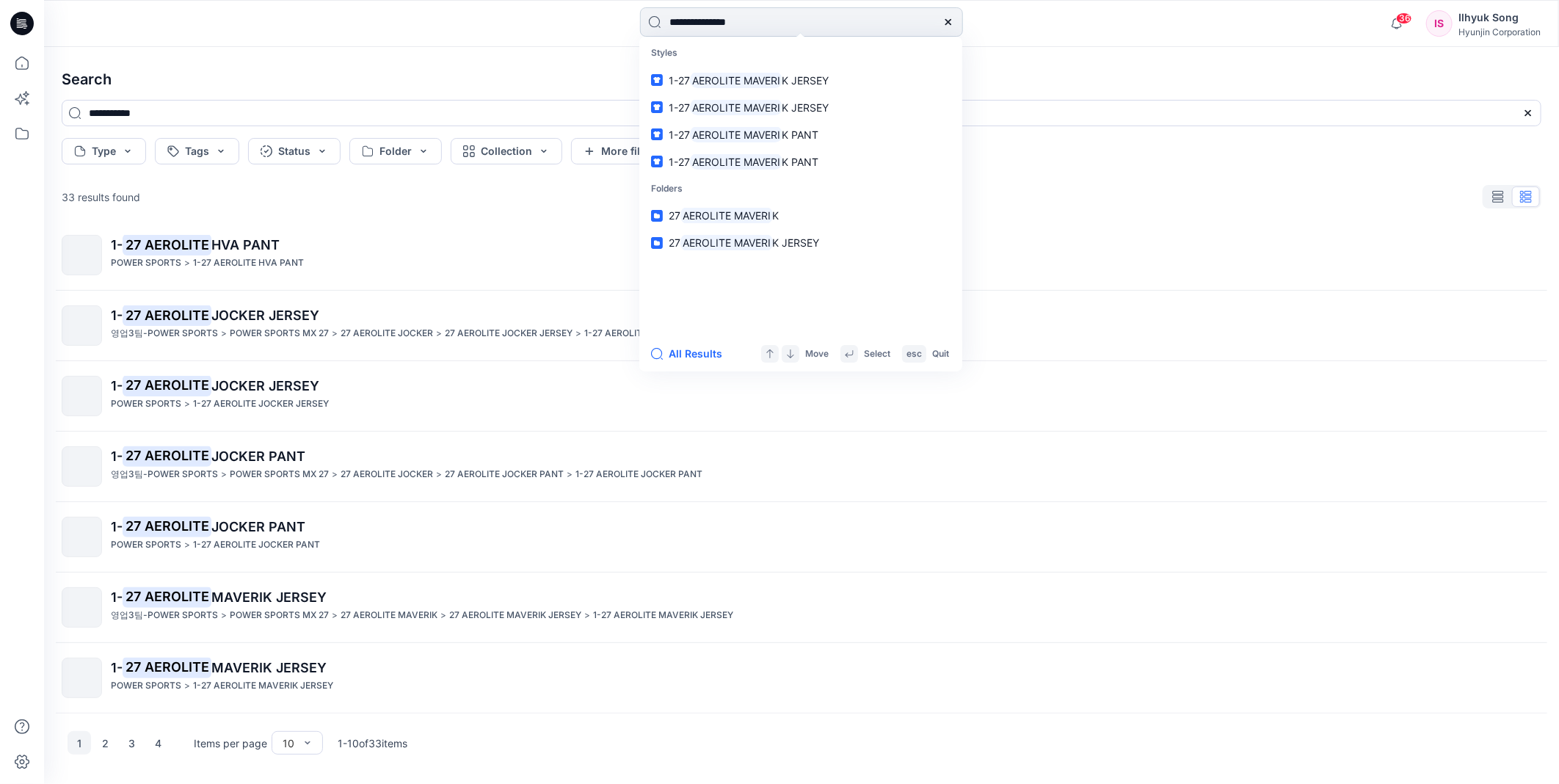
type input "**********"
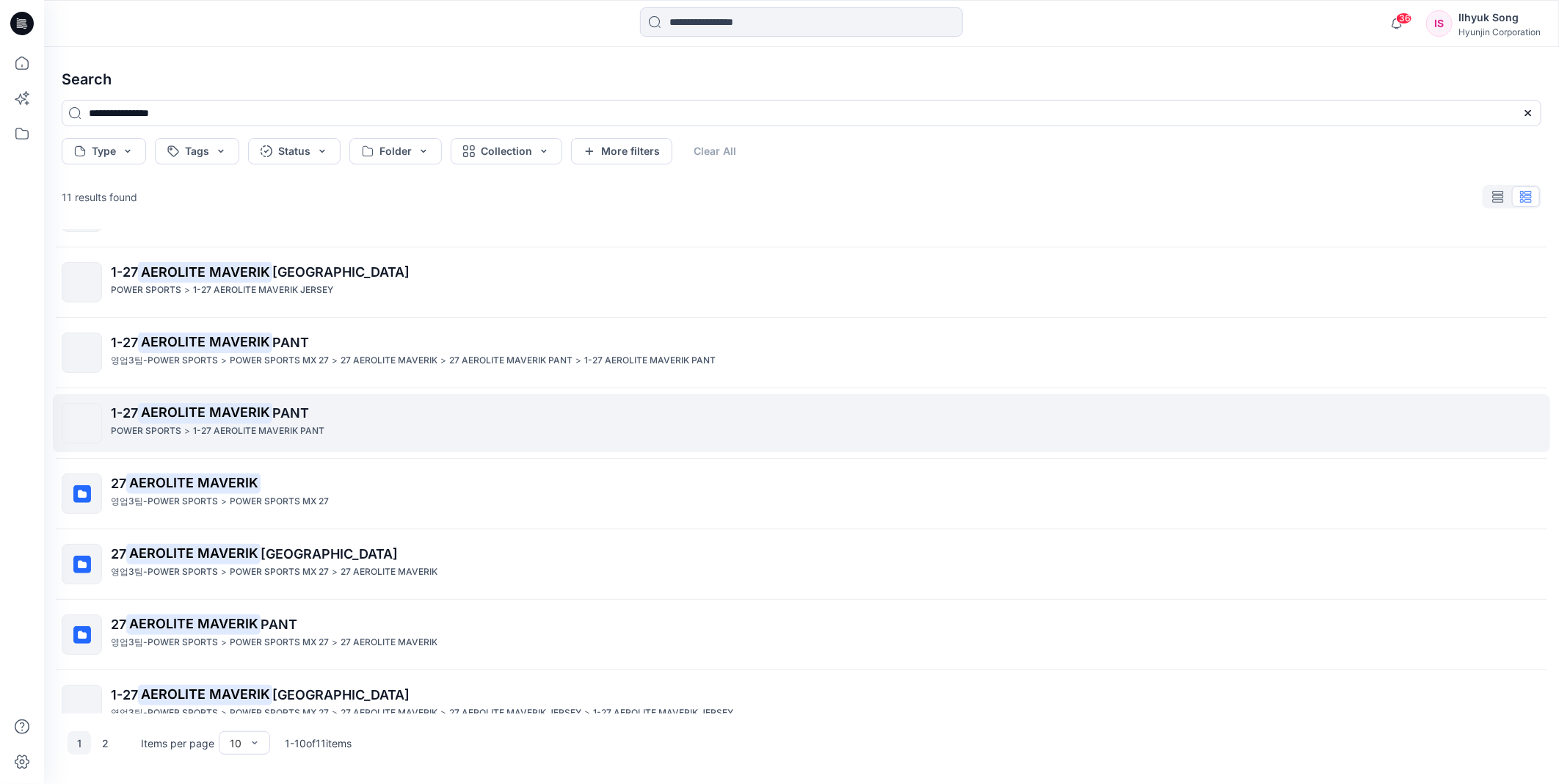
scroll to position [81, 0]
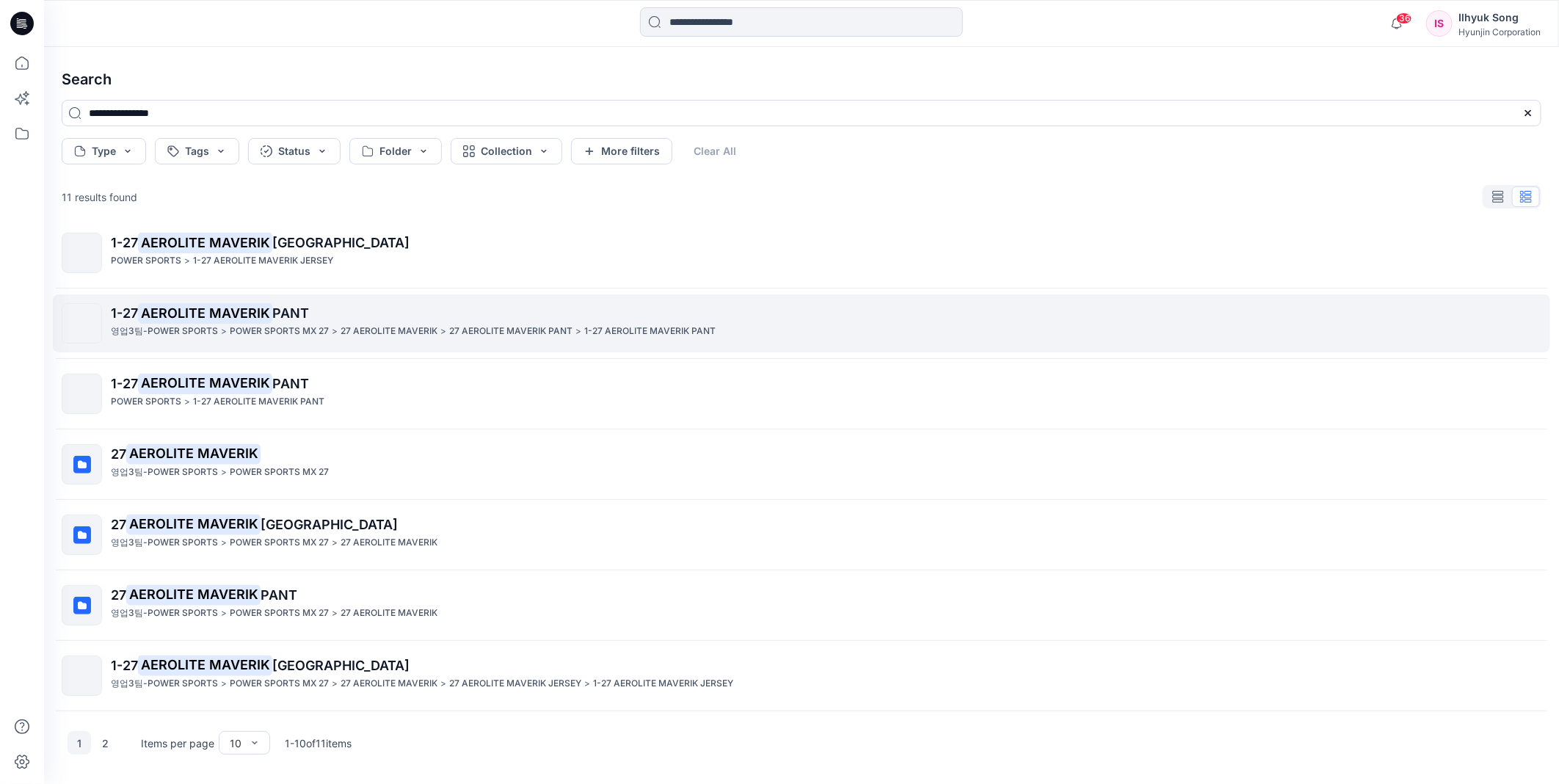
click at [237, 319] on mark "AEROLITE MAVERIK" at bounding box center [205, 313] width 135 height 21
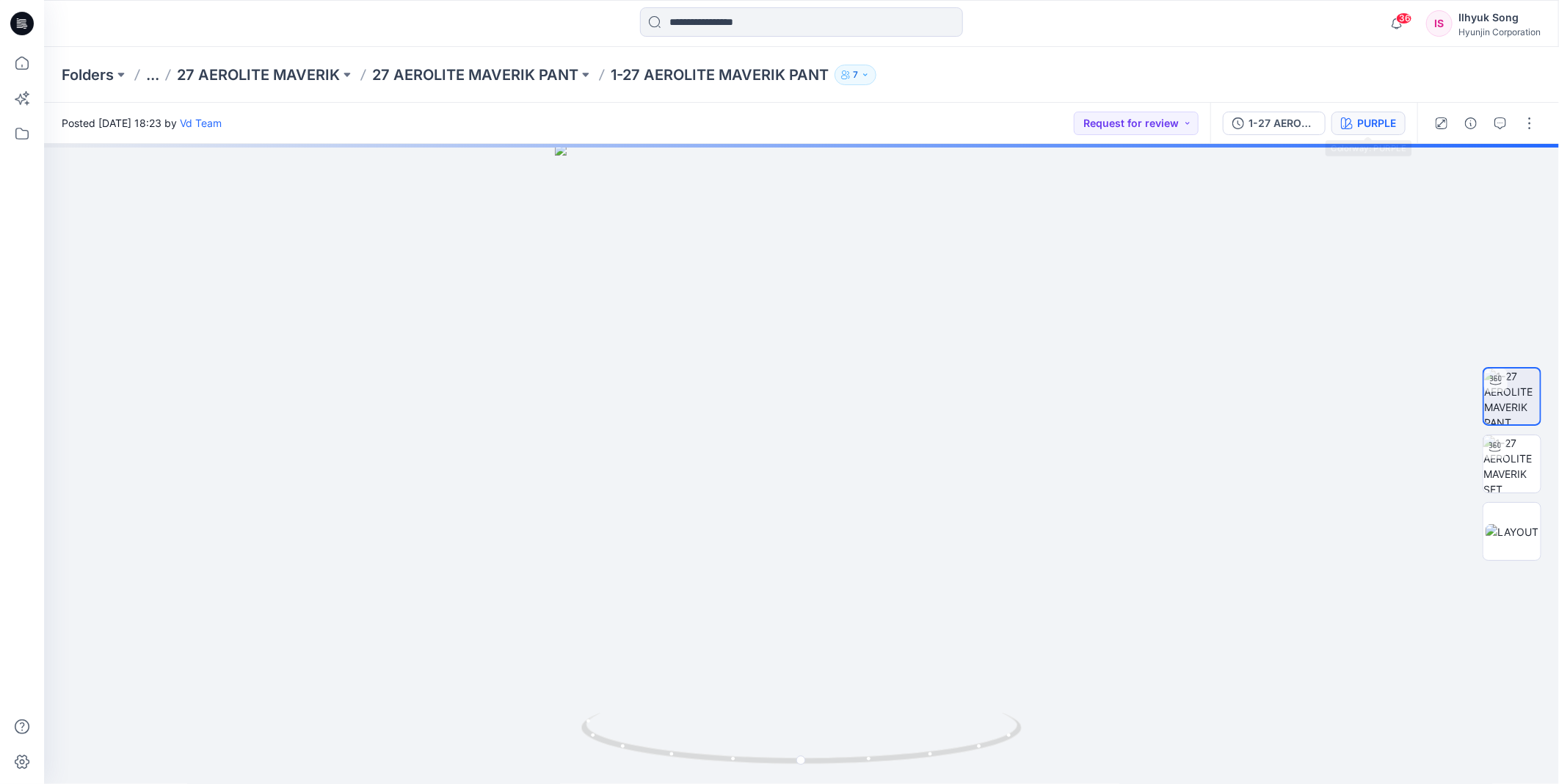
click at [1357, 129] on div "PURPLE" at bounding box center [1376, 122] width 39 height 16
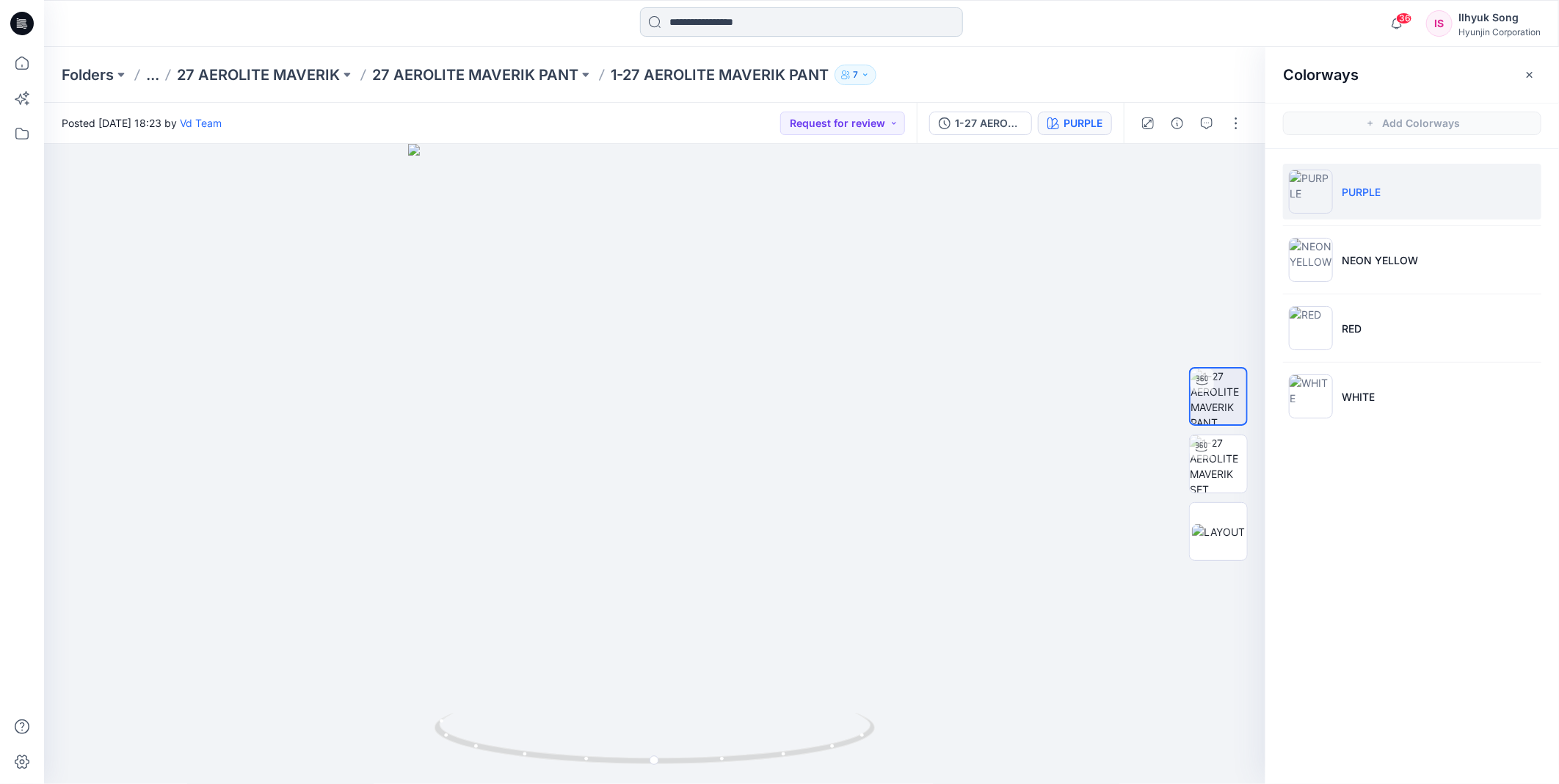
click at [803, 33] on input at bounding box center [801, 22] width 323 height 29
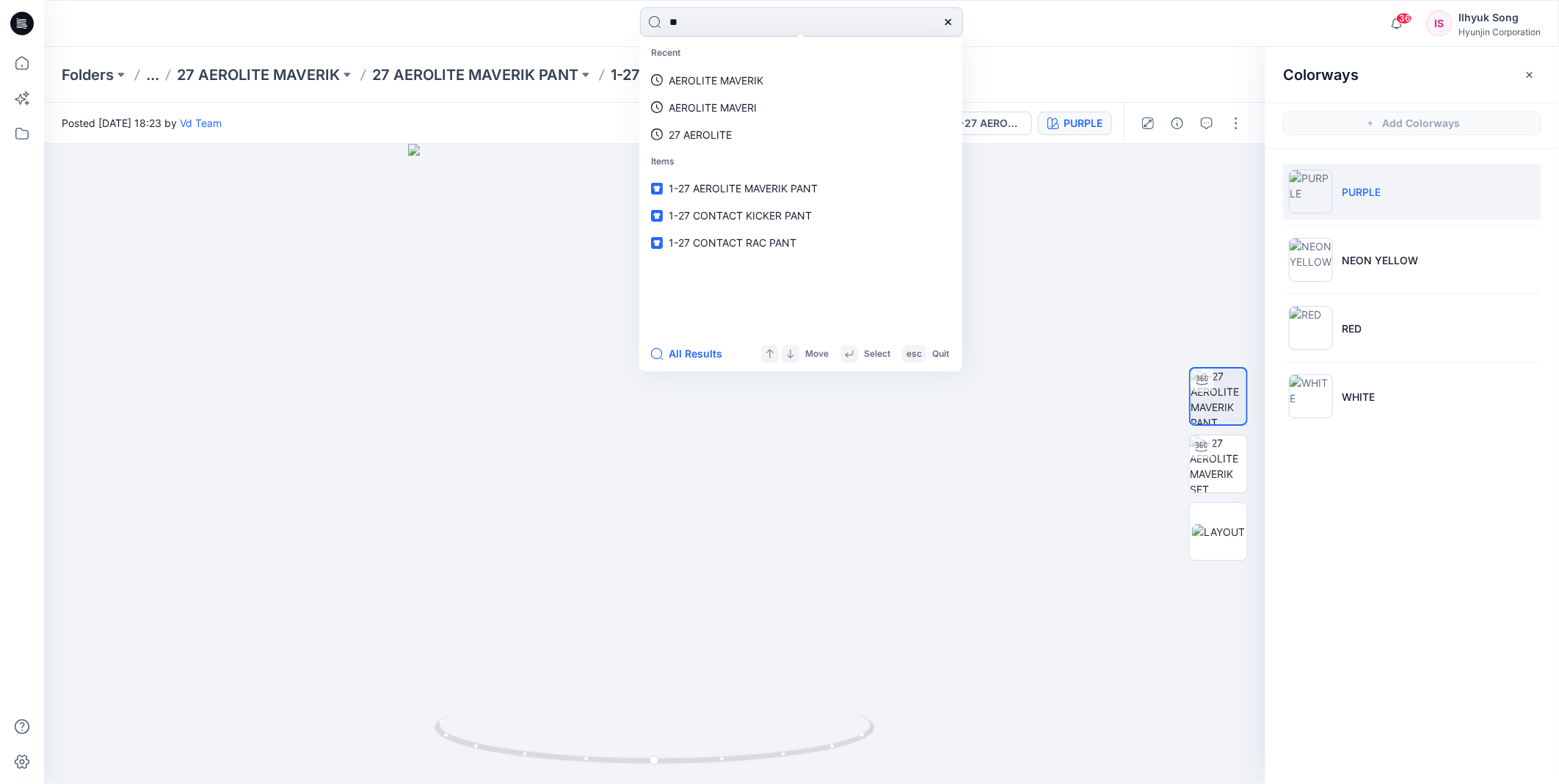
type input "*"
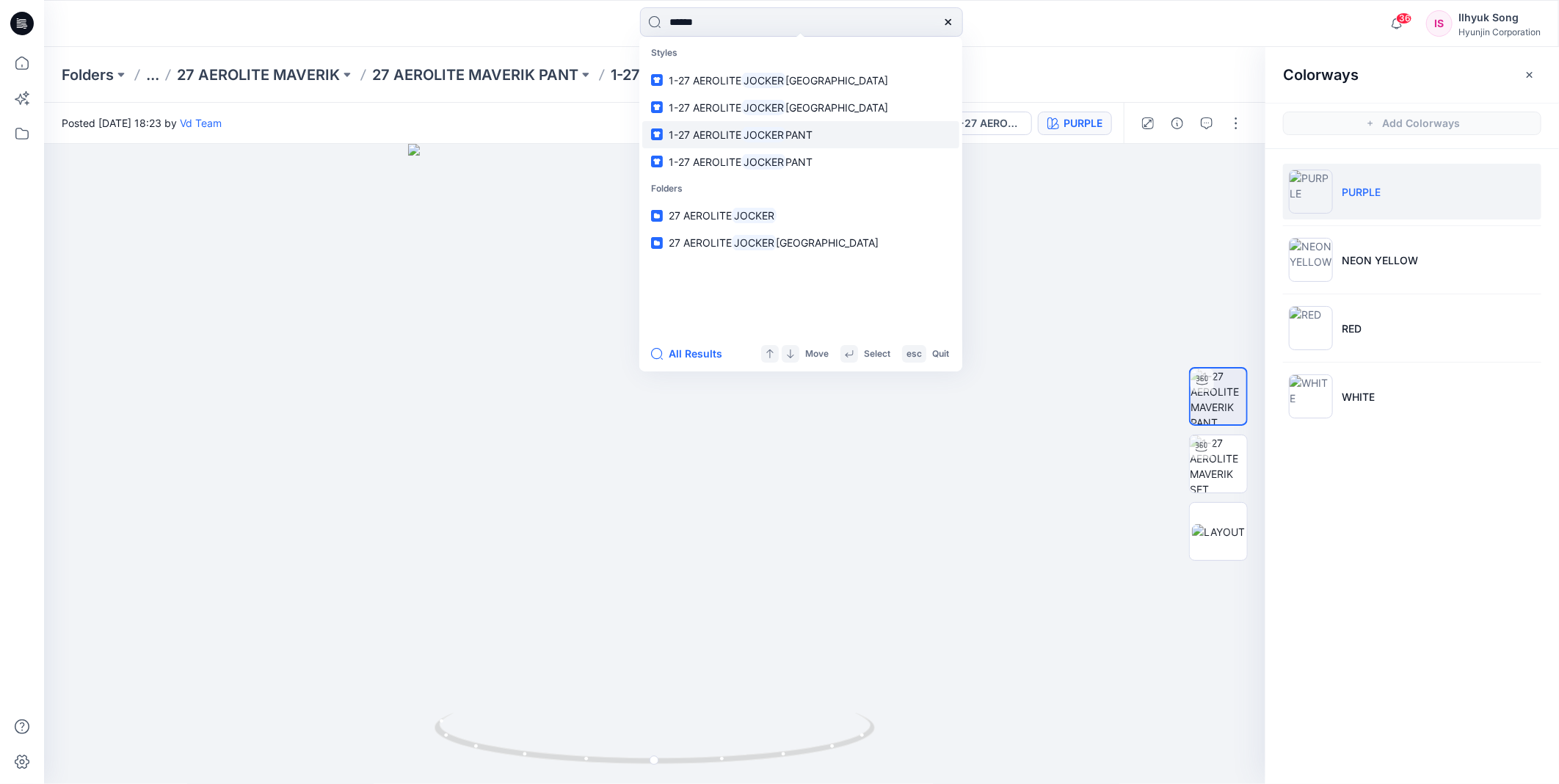
type input "******"
click at [811, 138] on span "PANT" at bounding box center [799, 134] width 27 height 12
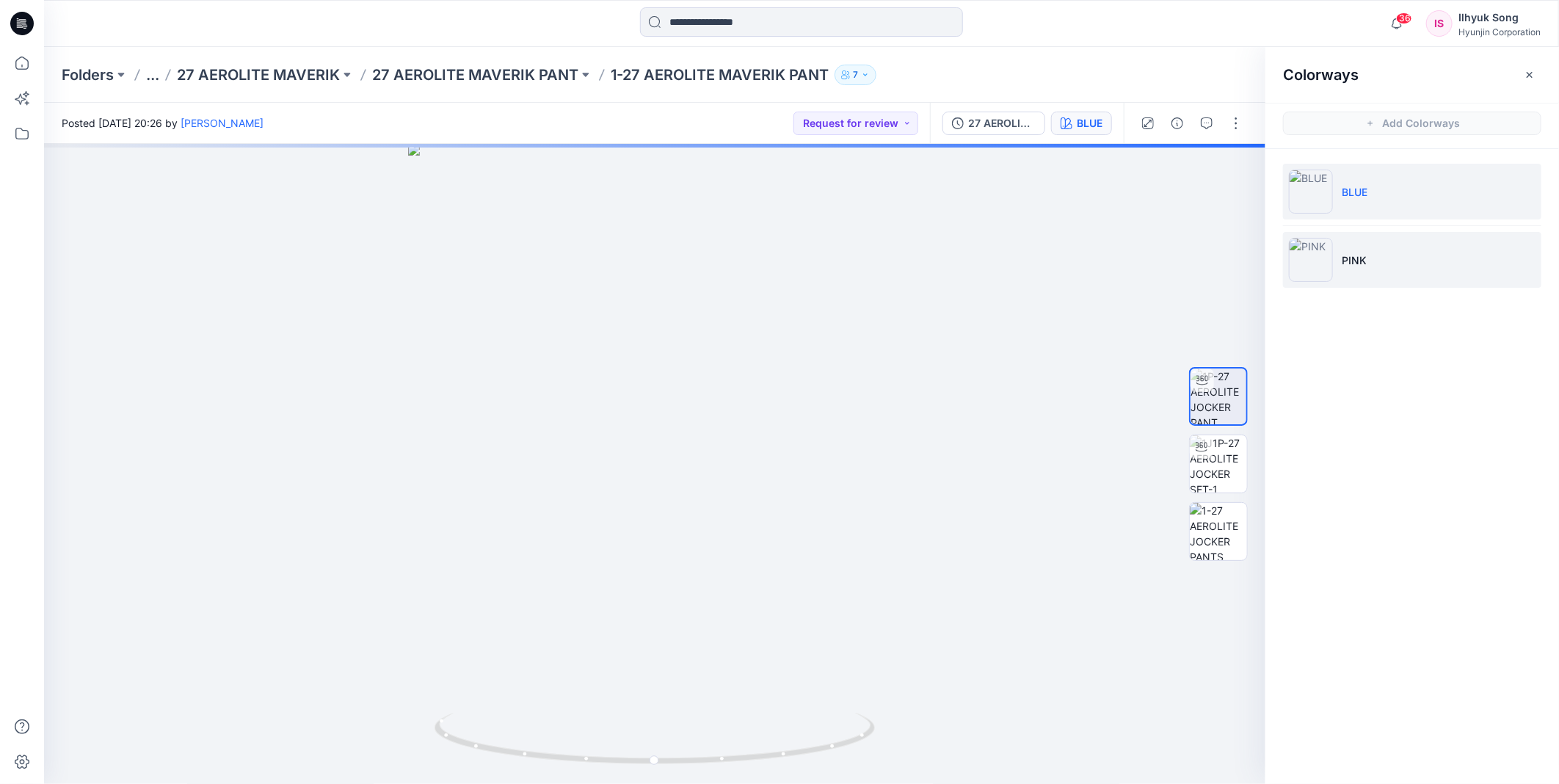
click at [1315, 273] on img at bounding box center [1310, 259] width 44 height 44
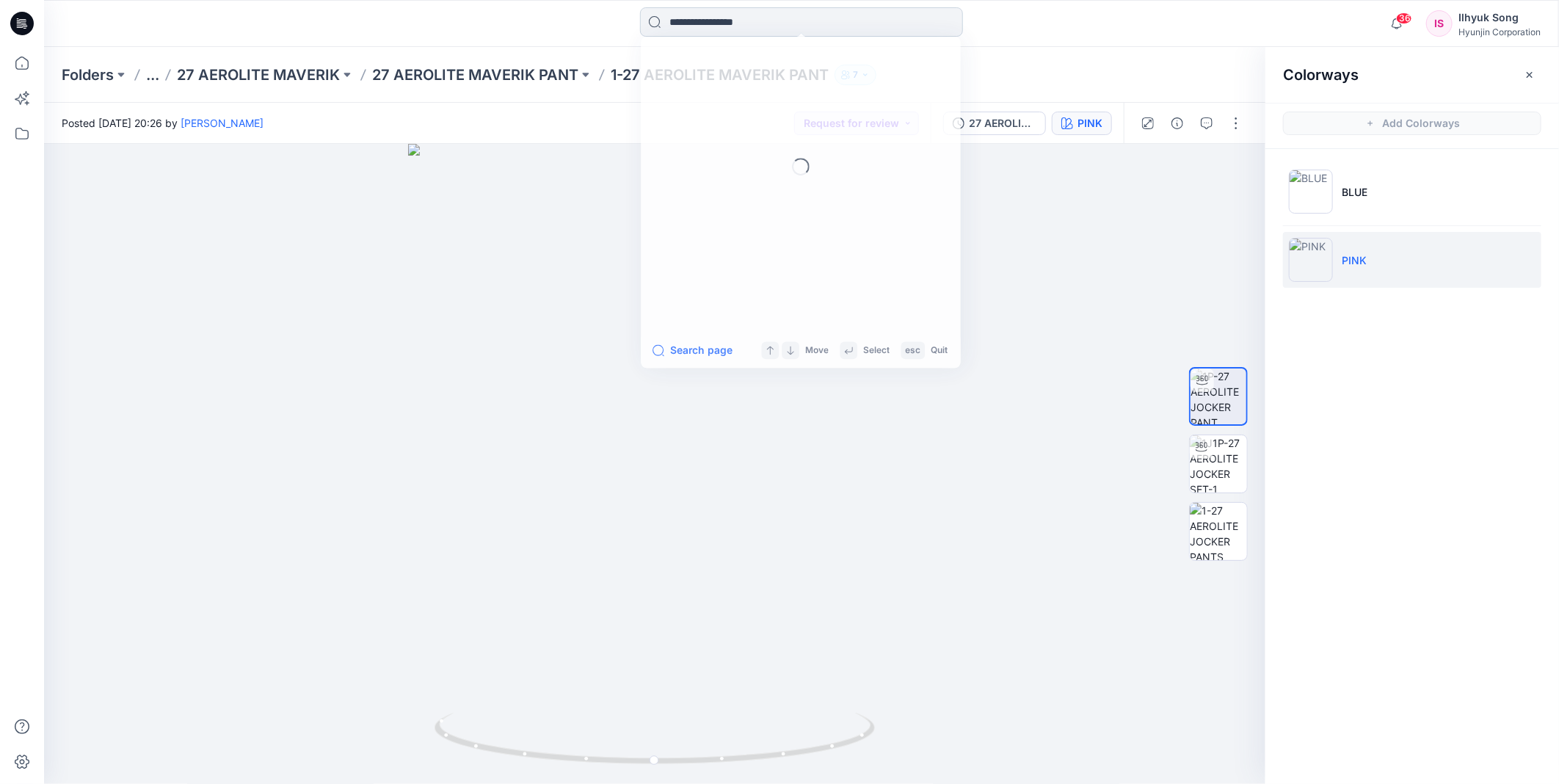
click at [707, 29] on input at bounding box center [801, 22] width 323 height 29
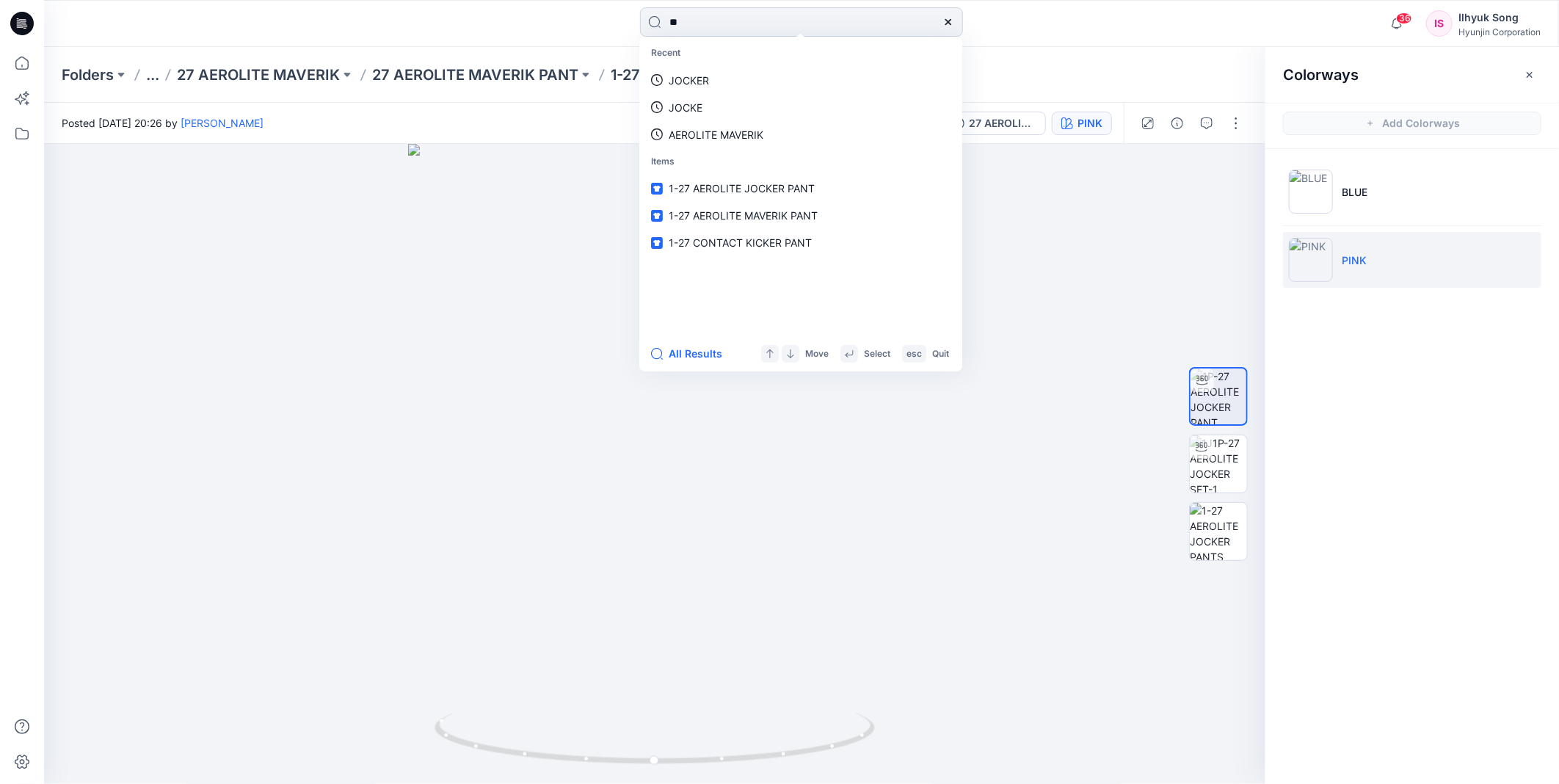
type input "*"
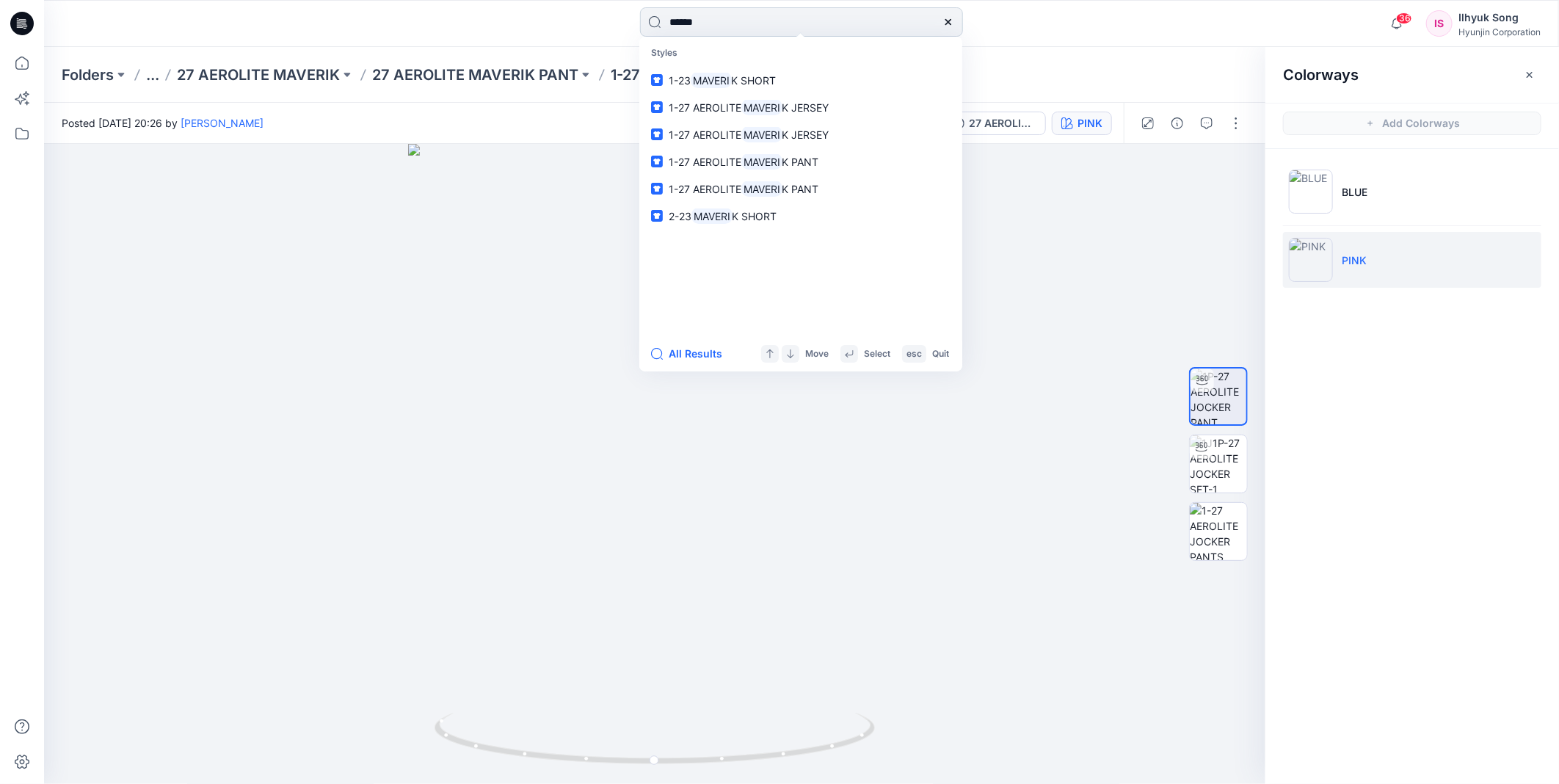
type input "*******"
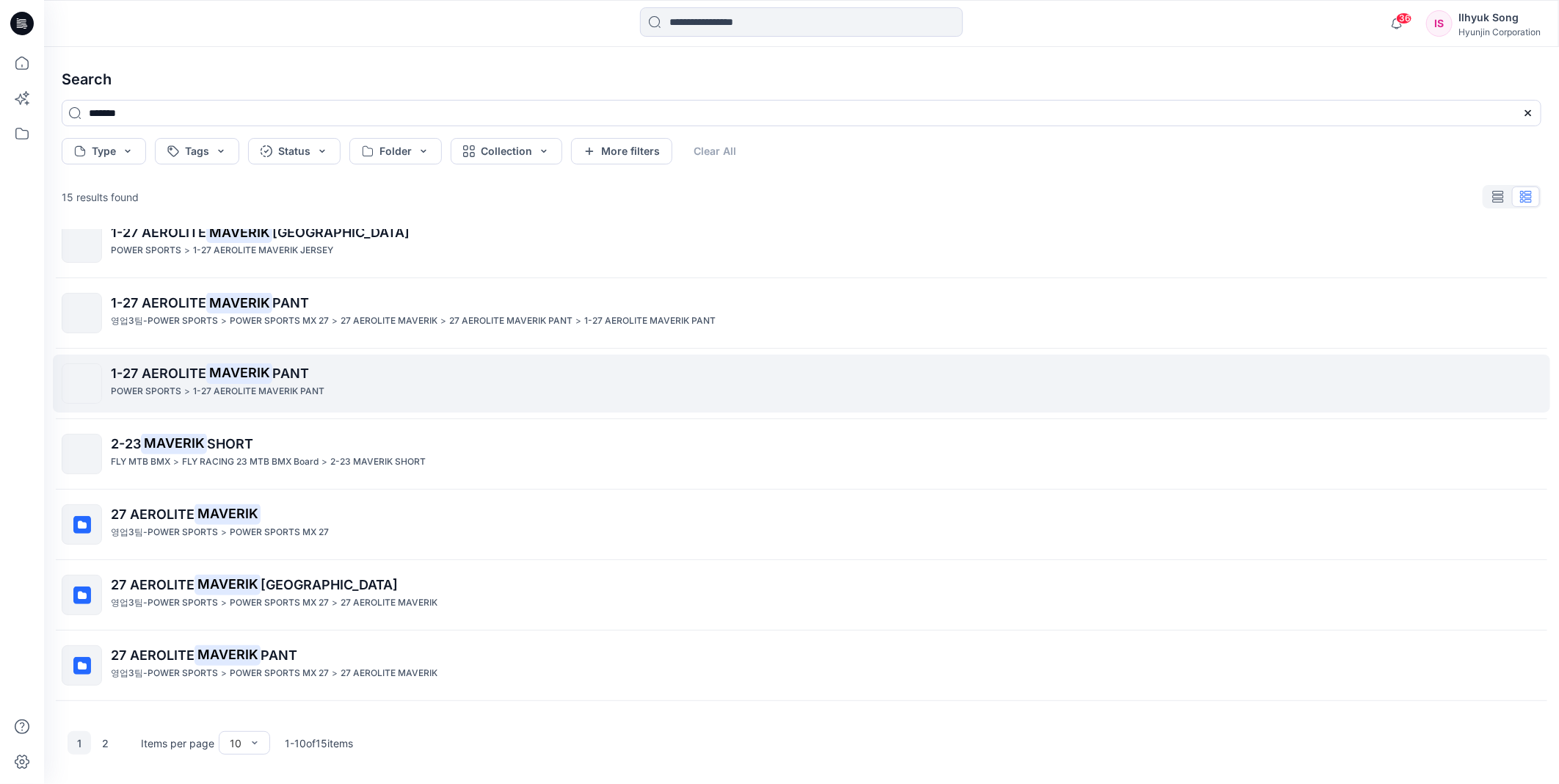
scroll to position [163, 0]
click at [287, 366] on span "PANT" at bounding box center [290, 372] width 37 height 15
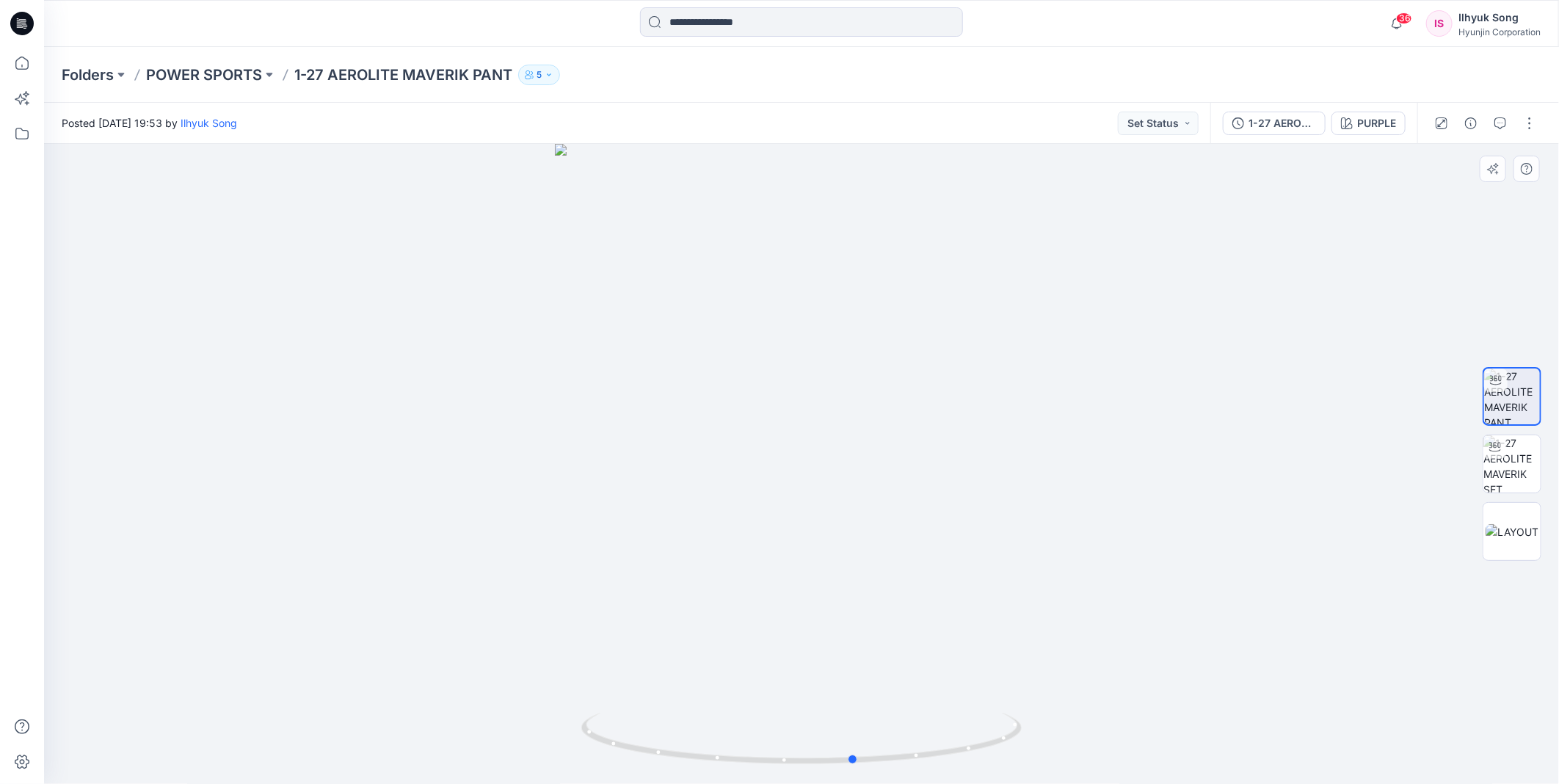
drag, startPoint x: 1024, startPoint y: 367, endPoint x: 1077, endPoint y: 410, distance: 68.2
click at [1077, 410] on div at bounding box center [801, 464] width 1515 height 640
drag, startPoint x: 1090, startPoint y: 478, endPoint x: 1044, endPoint y: 476, distance: 46.0
click at [1044, 476] on div at bounding box center [801, 464] width 1515 height 640
click at [1368, 118] on div "PURPLE" at bounding box center [1376, 122] width 39 height 16
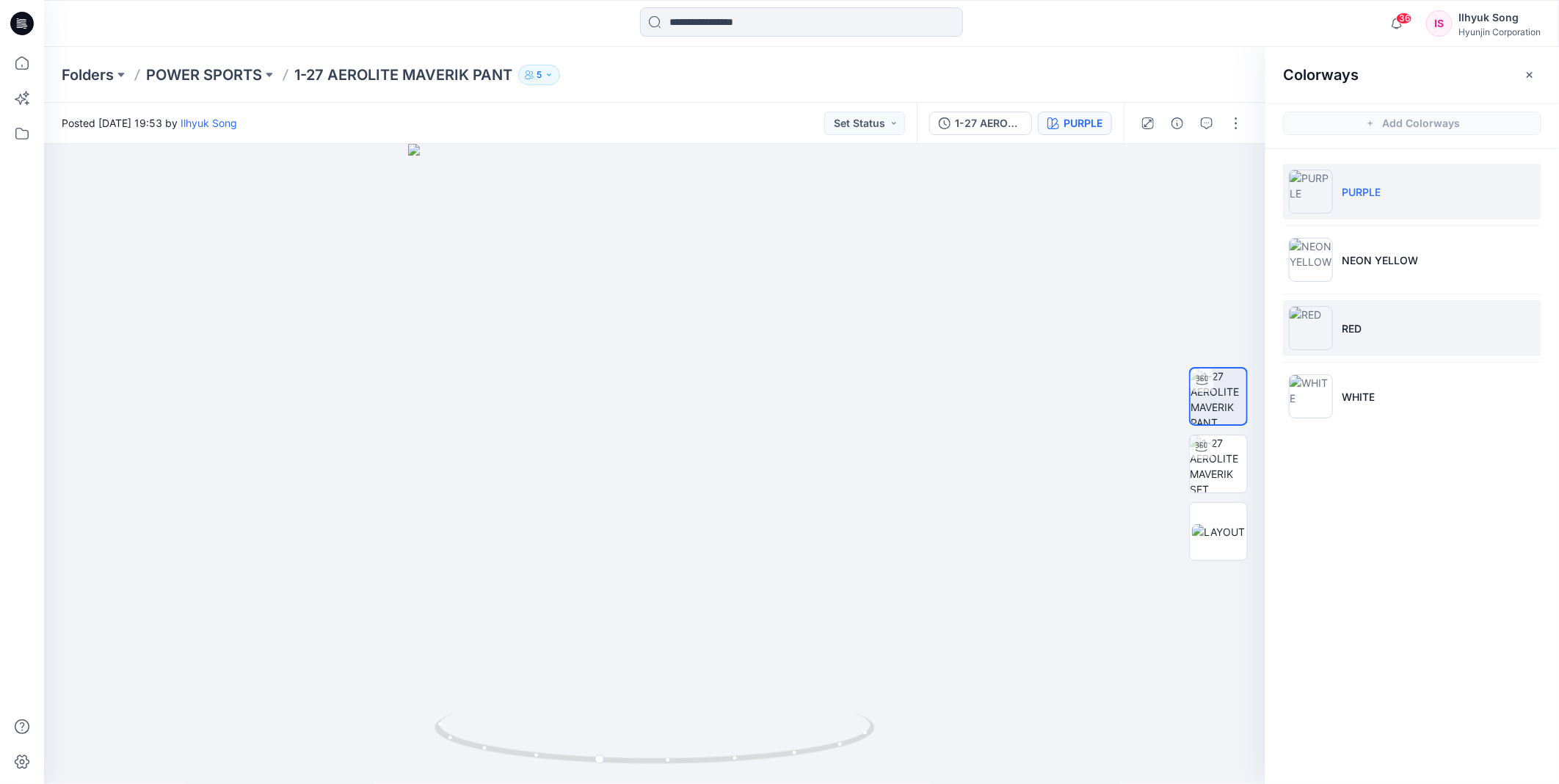
click at [1348, 330] on p "RED" at bounding box center [1352, 328] width 20 height 15
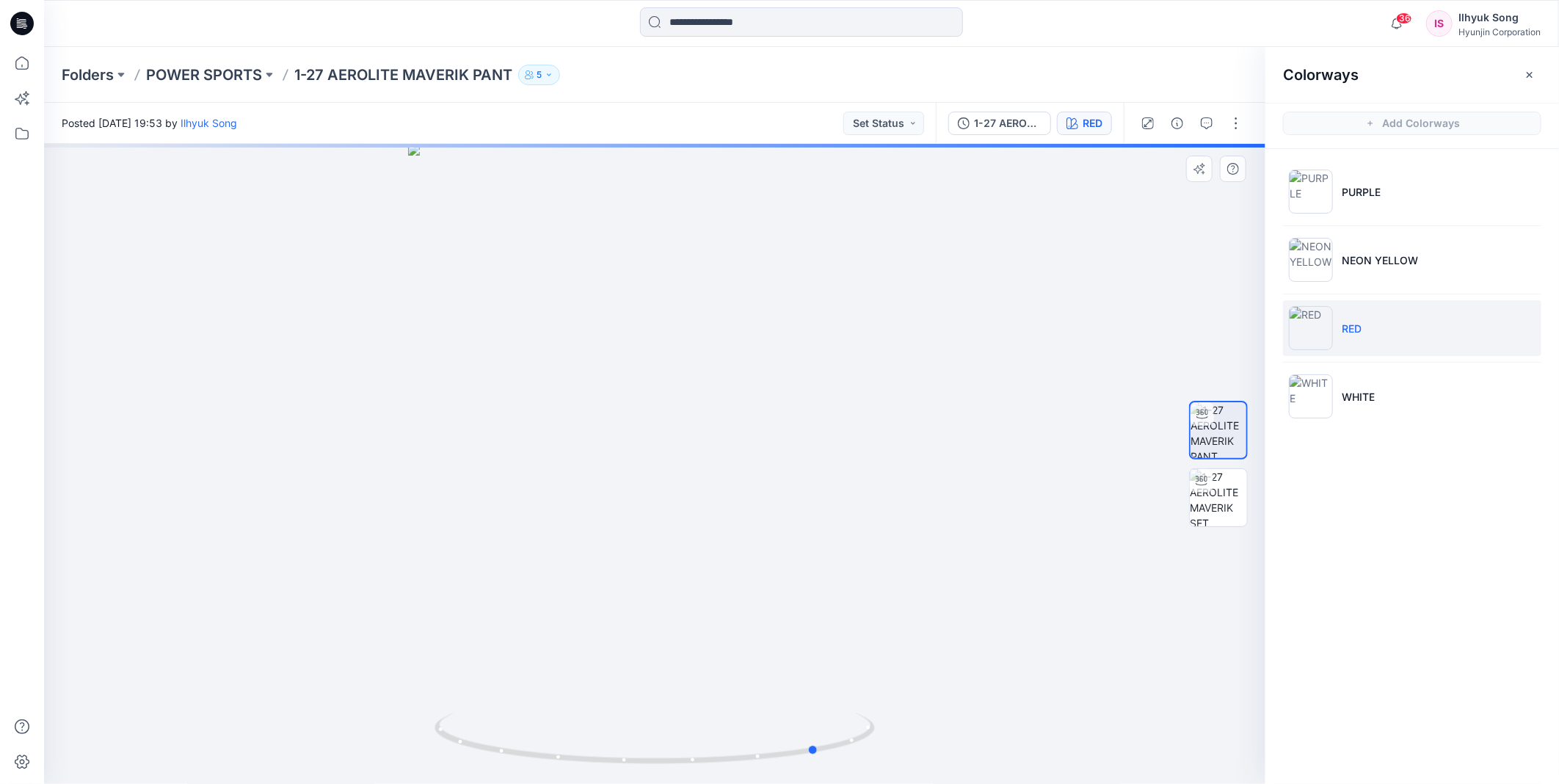
drag, startPoint x: 772, startPoint y: 450, endPoint x: 915, endPoint y: 408, distance: 149.0
click at [963, 420] on div at bounding box center [655, 464] width 1222 height 640
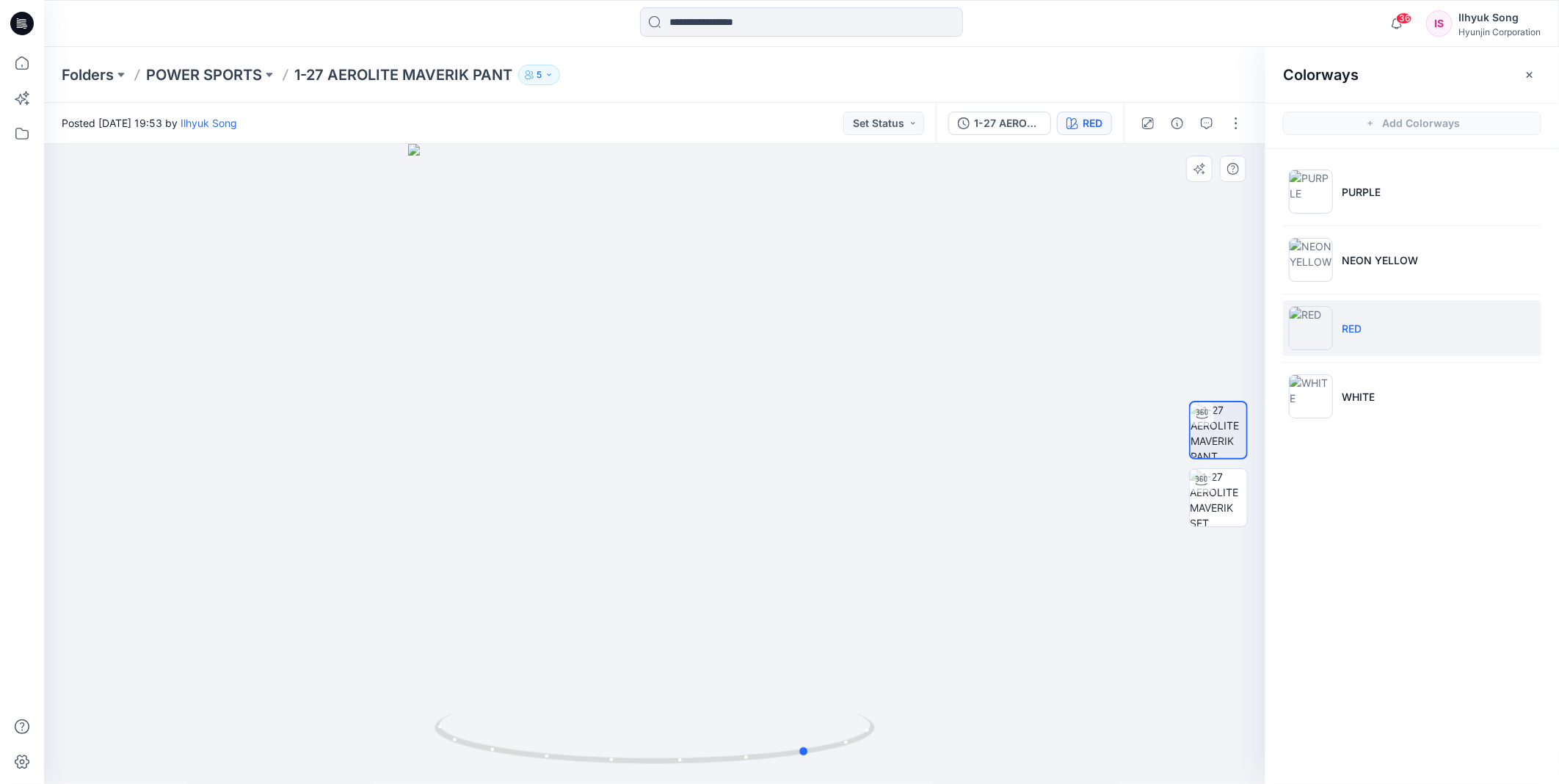
drag, startPoint x: 625, startPoint y: 430, endPoint x: 1043, endPoint y: 335, distance: 428.7
click at [1043, 335] on div at bounding box center [655, 464] width 1222 height 640
drag, startPoint x: 643, startPoint y: 393, endPoint x: 727, endPoint y: 393, distance: 84.0
click at [727, 393] on div at bounding box center [655, 464] width 1222 height 640
click at [804, 18] on input at bounding box center [801, 22] width 323 height 29
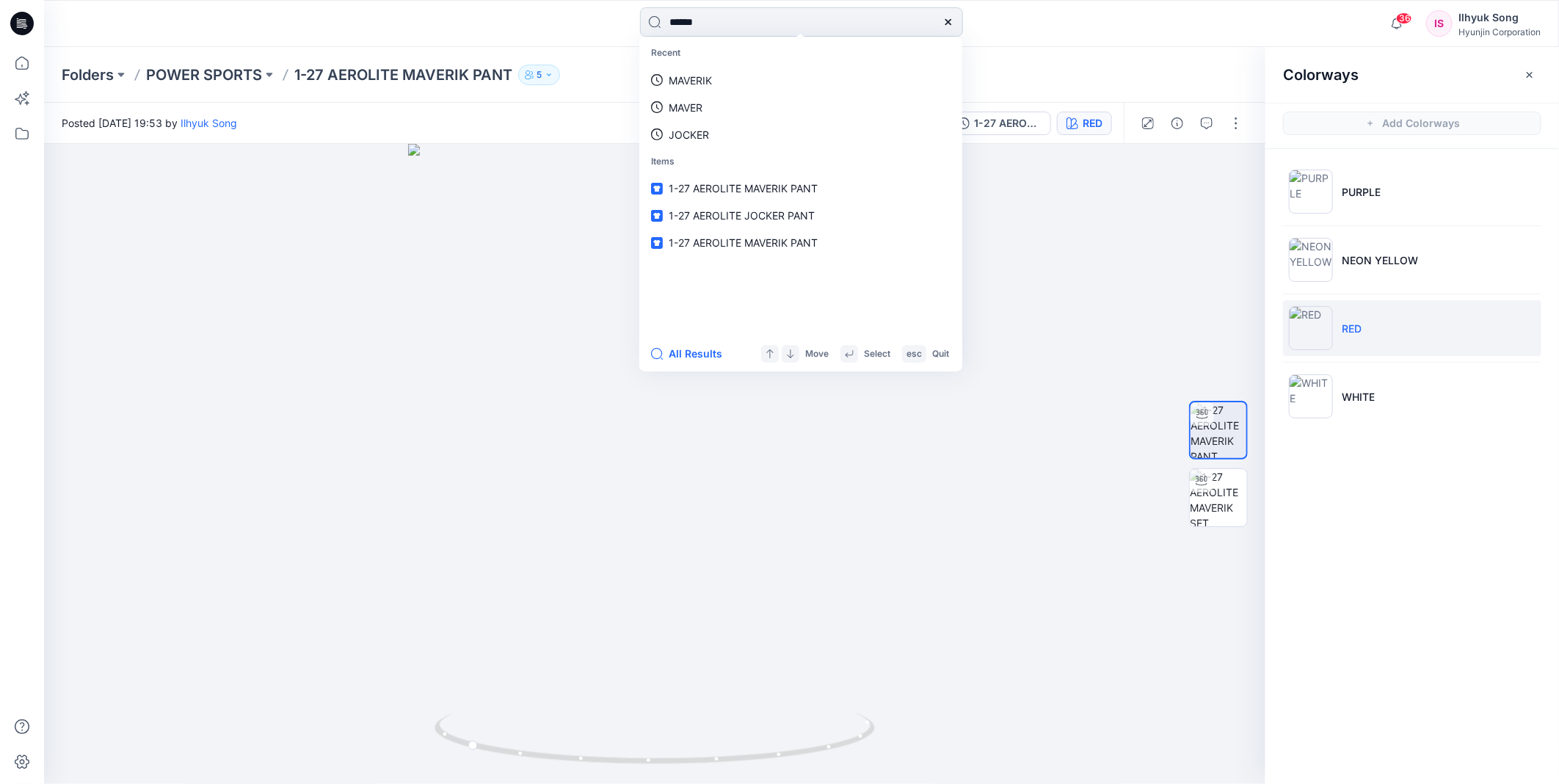
type input "*******"
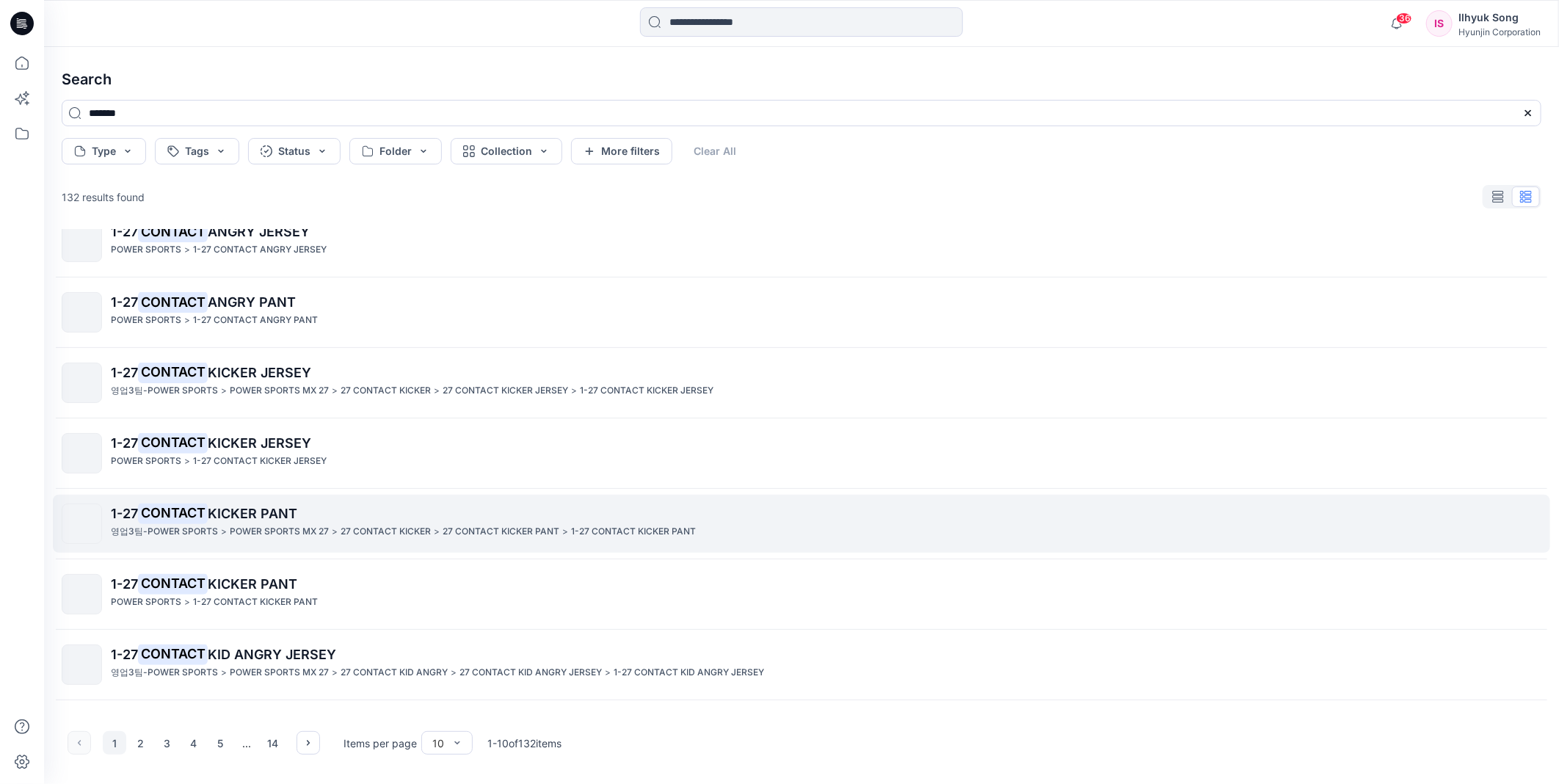
scroll to position [220, 0]
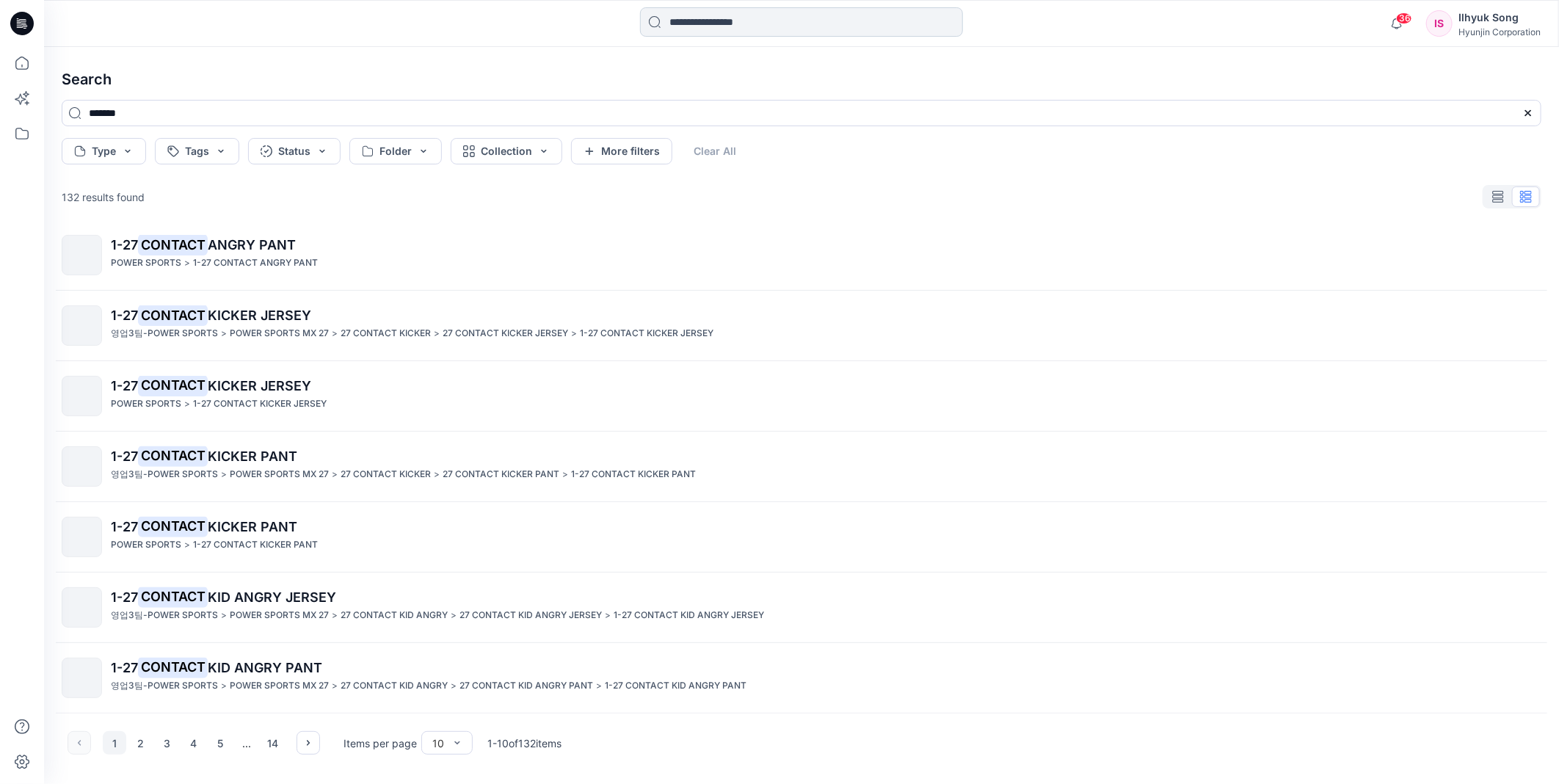
click at [746, 24] on input at bounding box center [801, 22] width 323 height 29
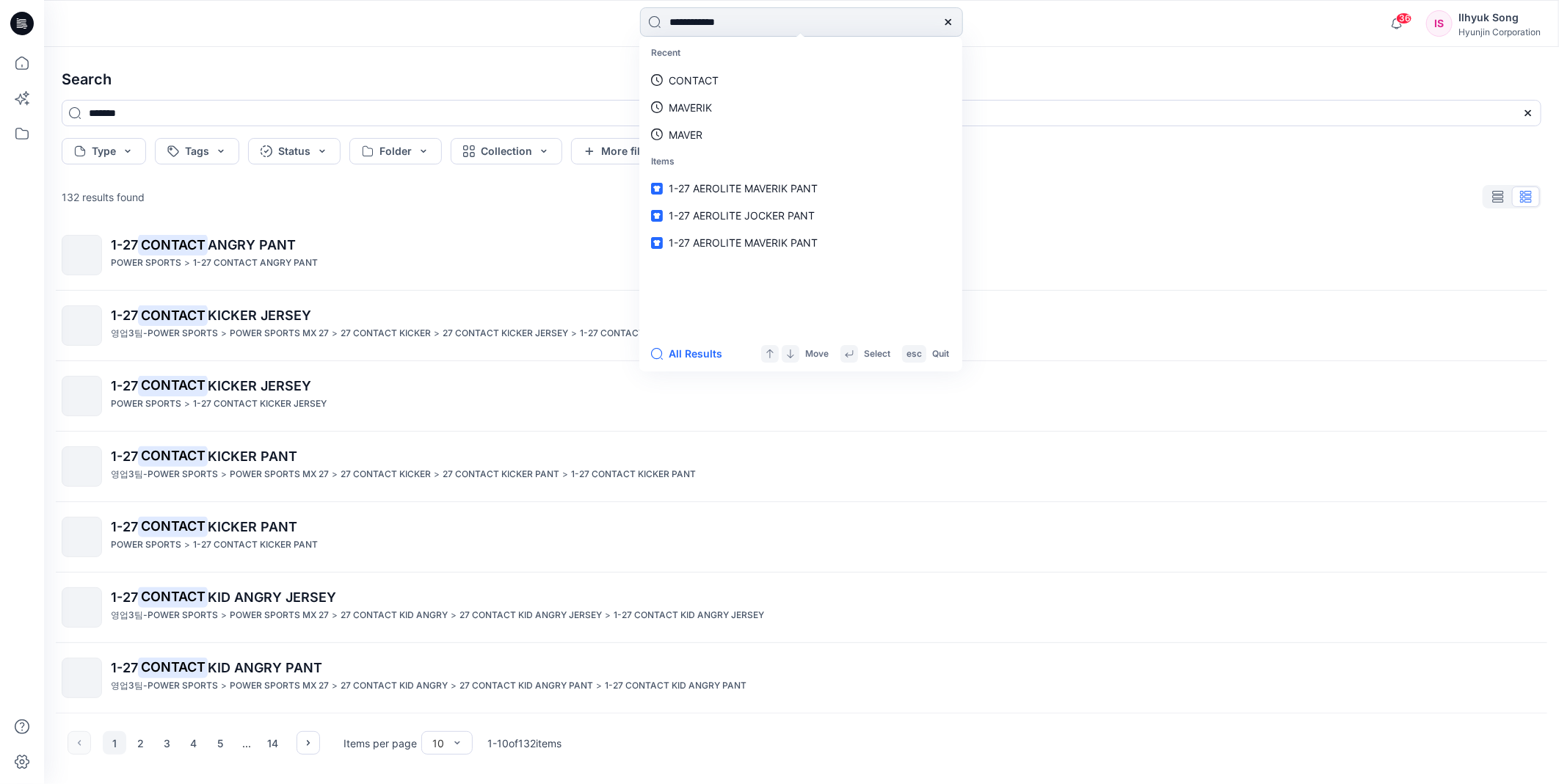
type input "**********"
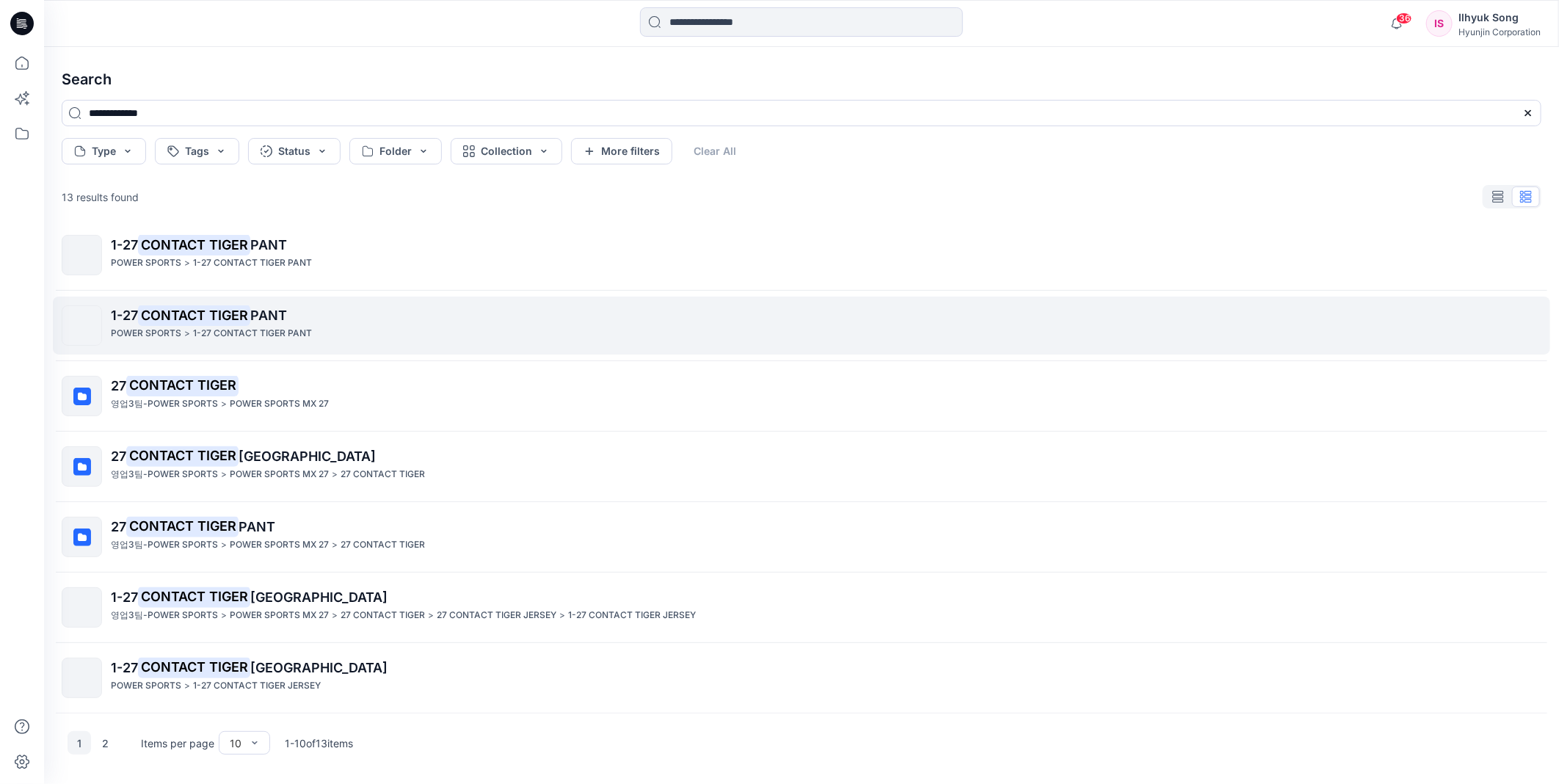
click at [244, 303] on link "1-27 CONTACT TIGER PANT POWER SPORTS > 1-27 CONTACT TIGER PANT" at bounding box center [801, 326] width 1498 height 58
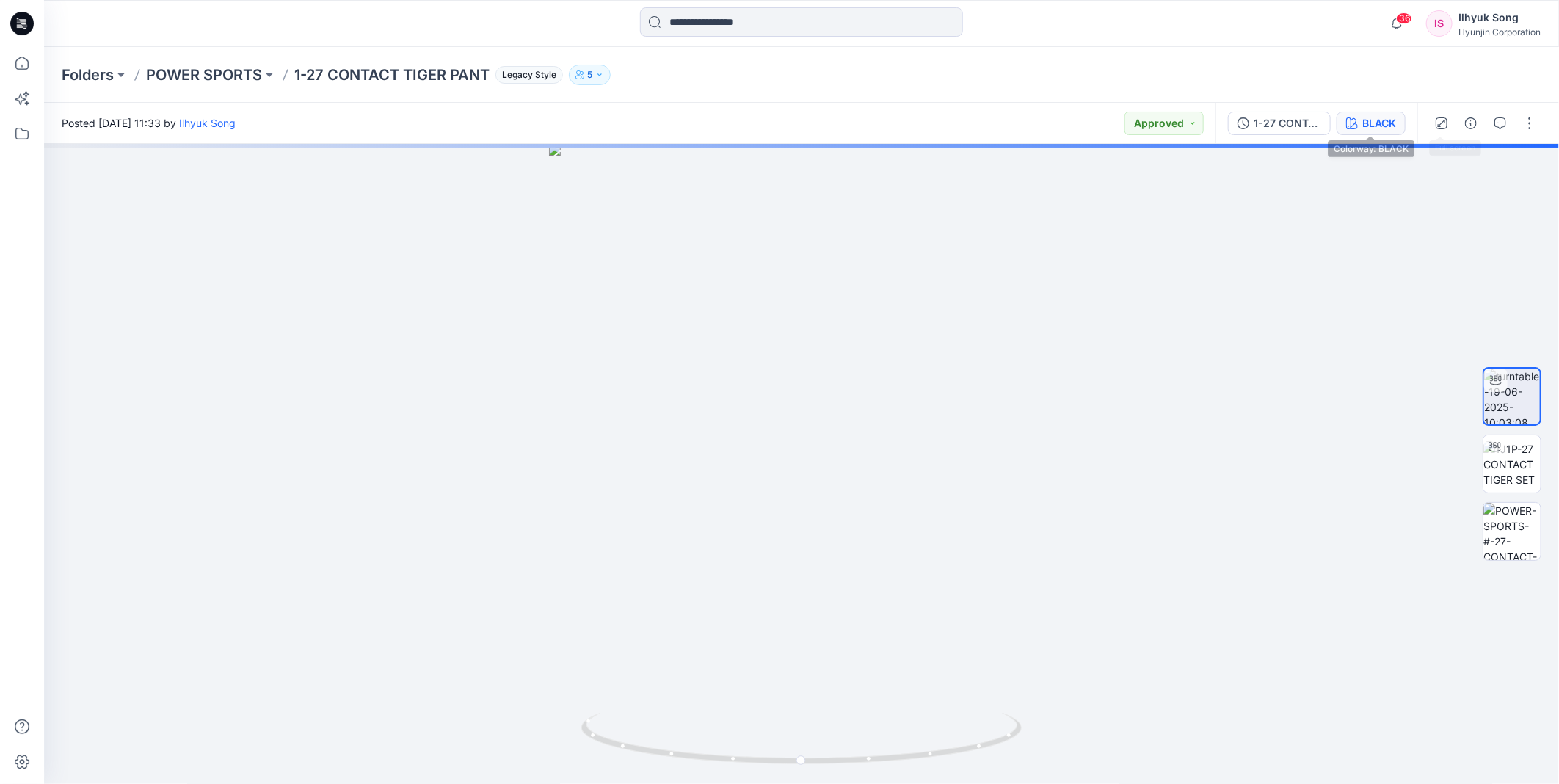
click at [1385, 118] on div "BLACK" at bounding box center [1379, 122] width 34 height 16
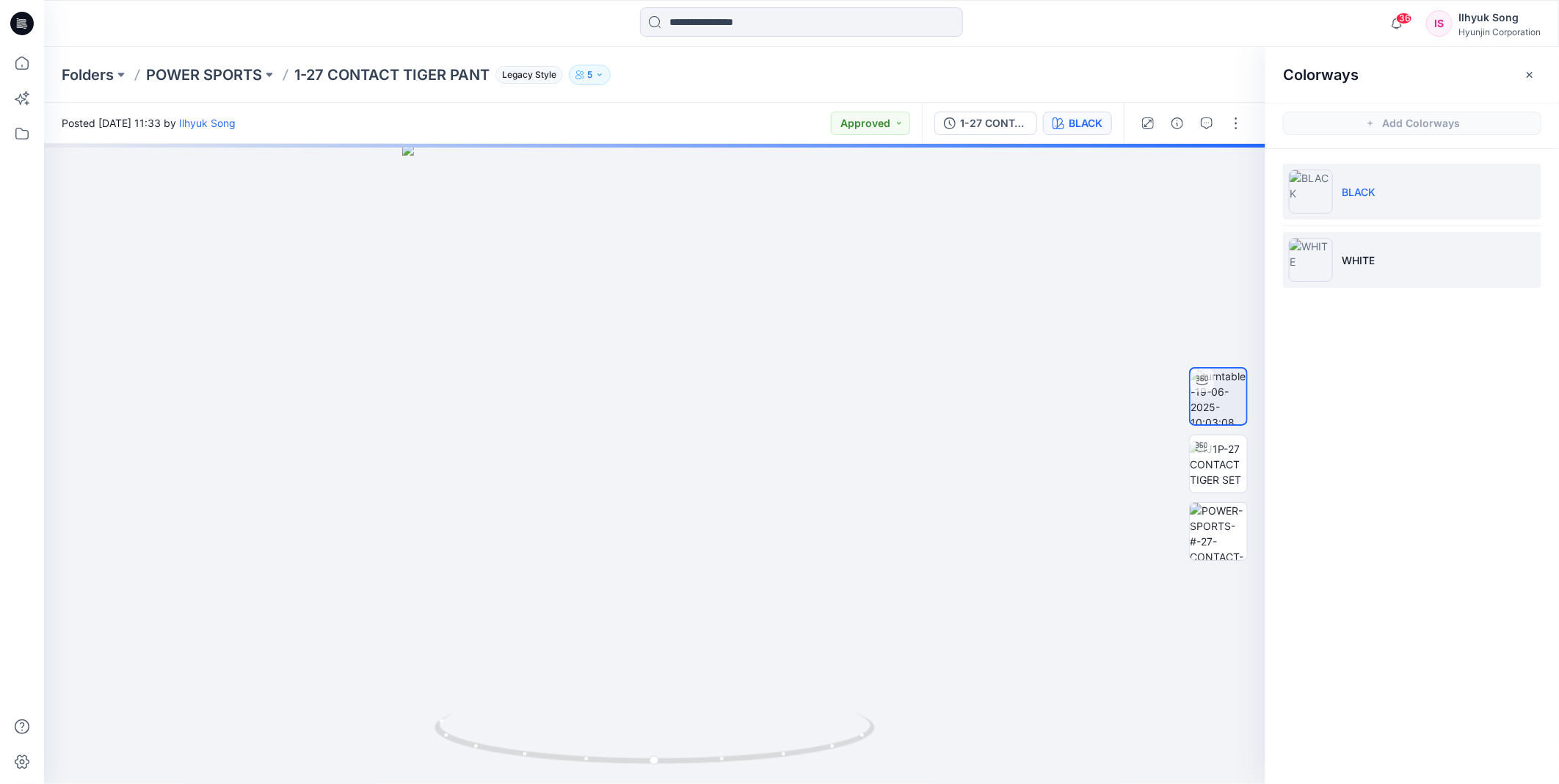
click at [1353, 244] on li "WHITE" at bounding box center [1412, 259] width 258 height 56
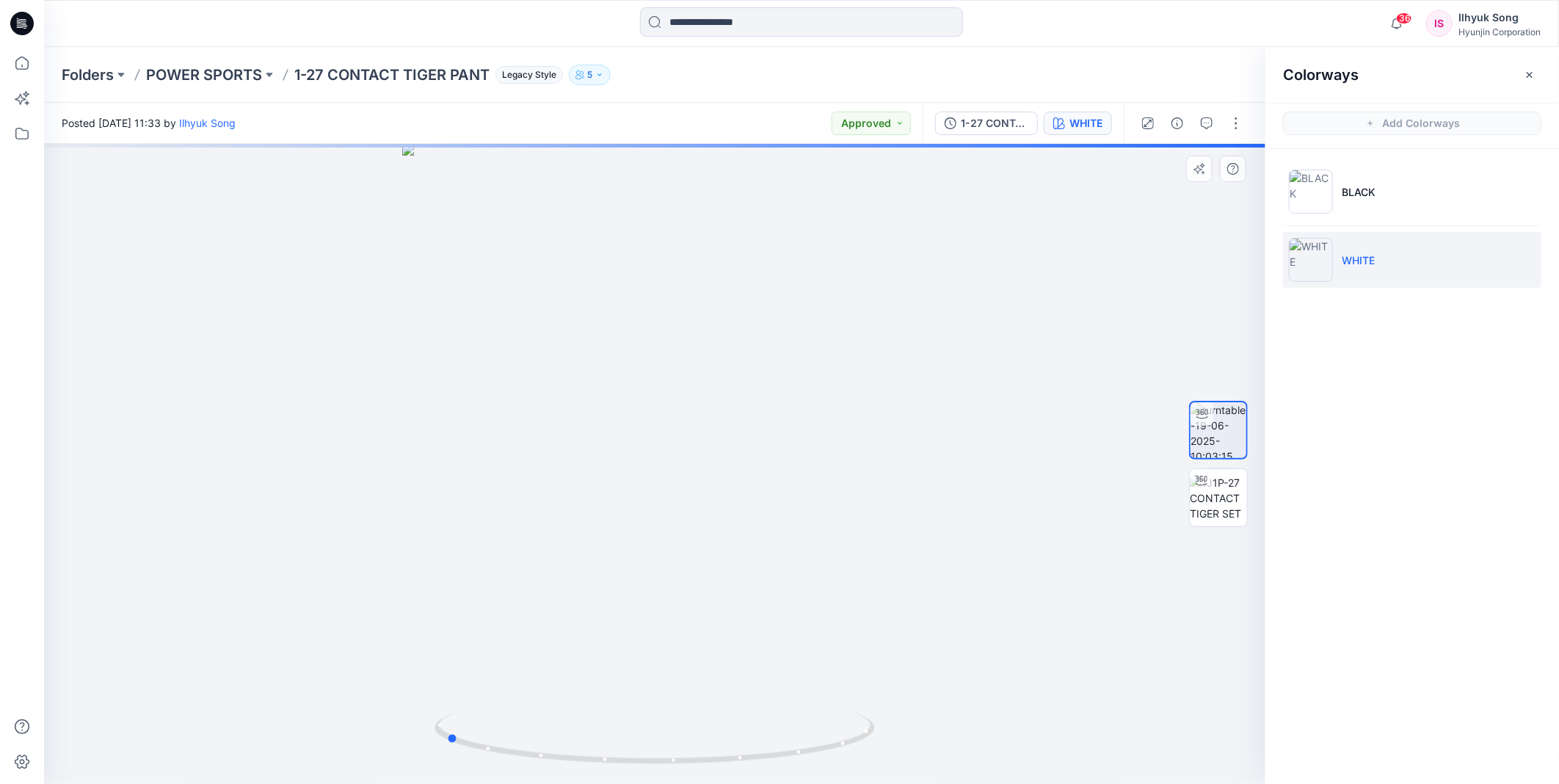
drag, startPoint x: 818, startPoint y: 413, endPoint x: 609, endPoint y: 421, distance: 209.2
click at [609, 421] on div at bounding box center [655, 464] width 1222 height 640
